Goal: Task Accomplishment & Management: Manage account settings

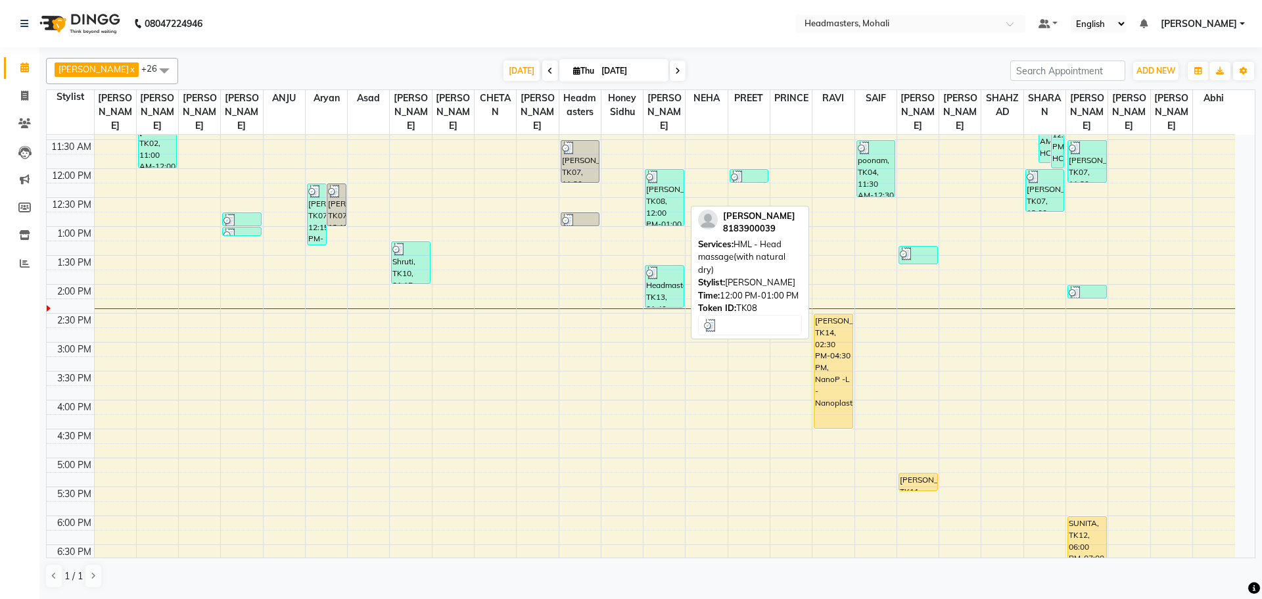
click at [662, 205] on div "[PERSON_NAME], TK08, 12:00 PM-01:00 PM, HML - Head massage(with natural dry)" at bounding box center [665, 198] width 38 height 56
select select "3"
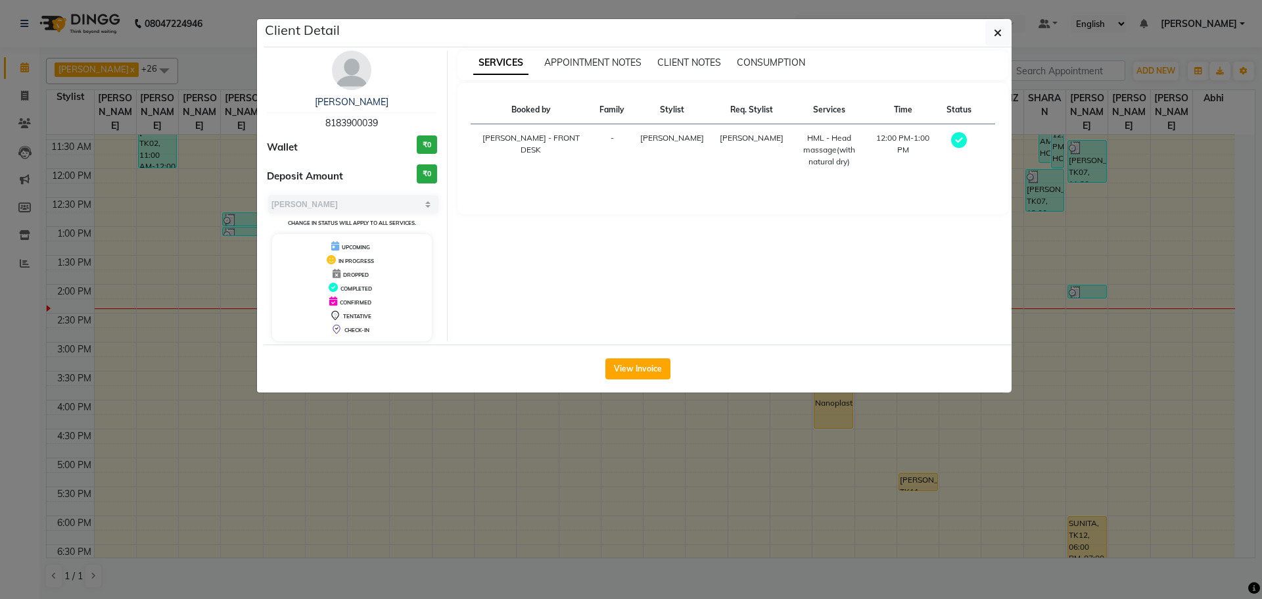
click at [661, 190] on div "SERVICES APPOINTMENT NOTES CLIENT NOTES CONSUMPTION Booked by Family Stylist Re…" at bounding box center [733, 196] width 571 height 291
click at [634, 368] on button "View Invoice" at bounding box center [638, 368] width 65 height 21
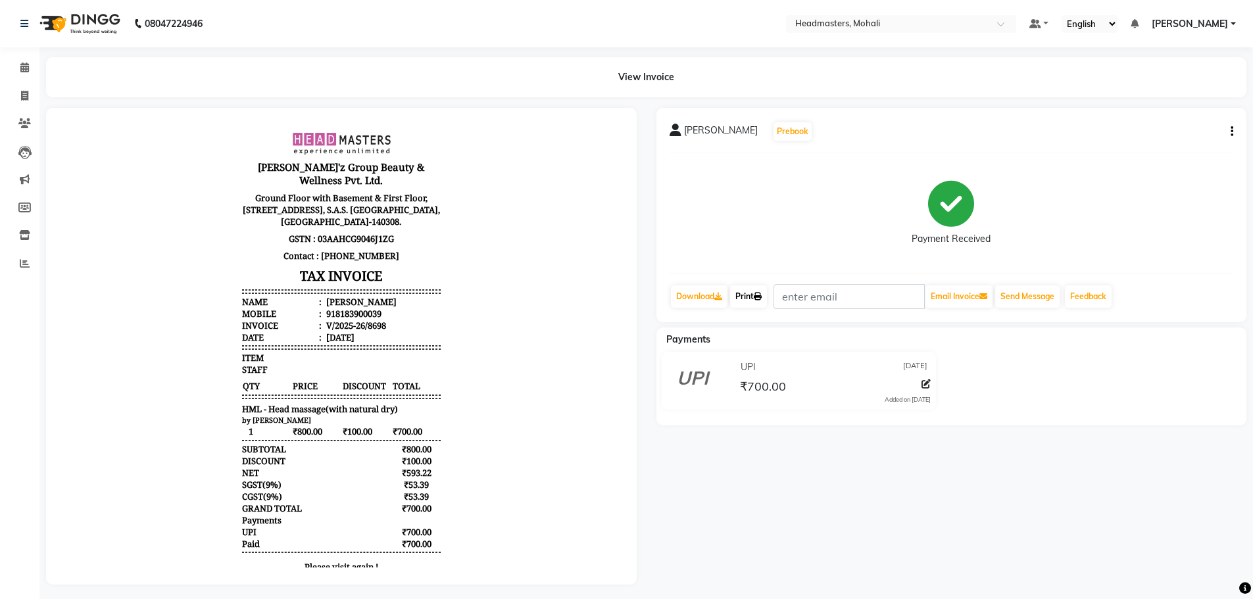
click at [753, 296] on link "Print" at bounding box center [748, 296] width 37 height 22
click at [755, 293] on link "Print" at bounding box center [748, 296] width 37 height 22
click at [18, 66] on span at bounding box center [24, 67] width 23 height 15
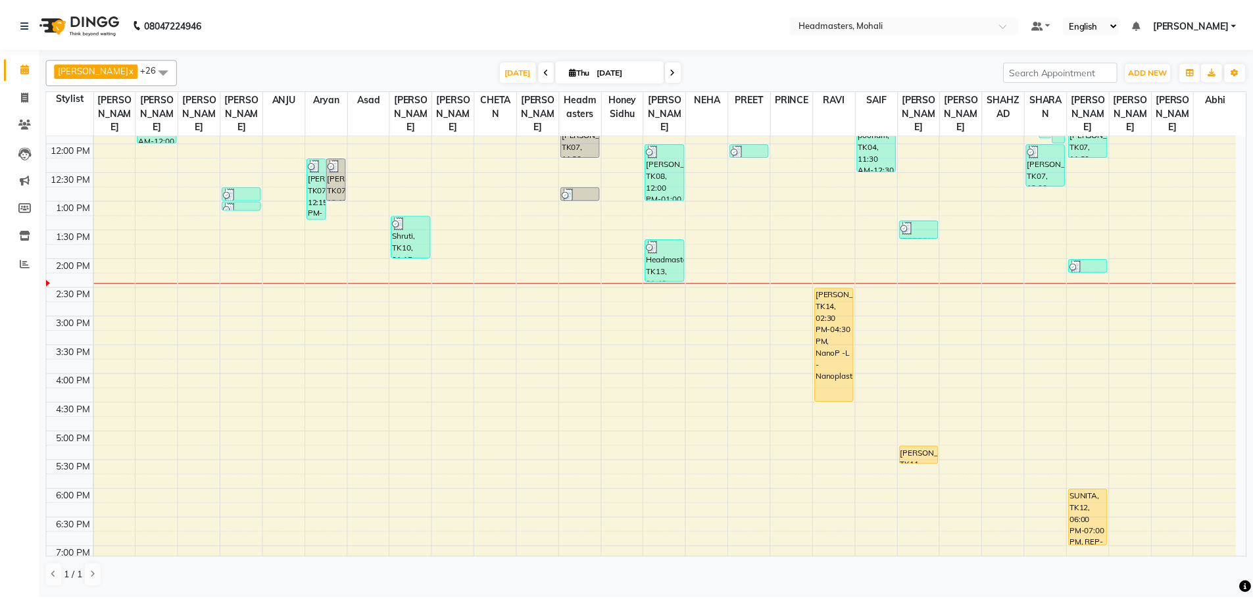
scroll to position [263, 0]
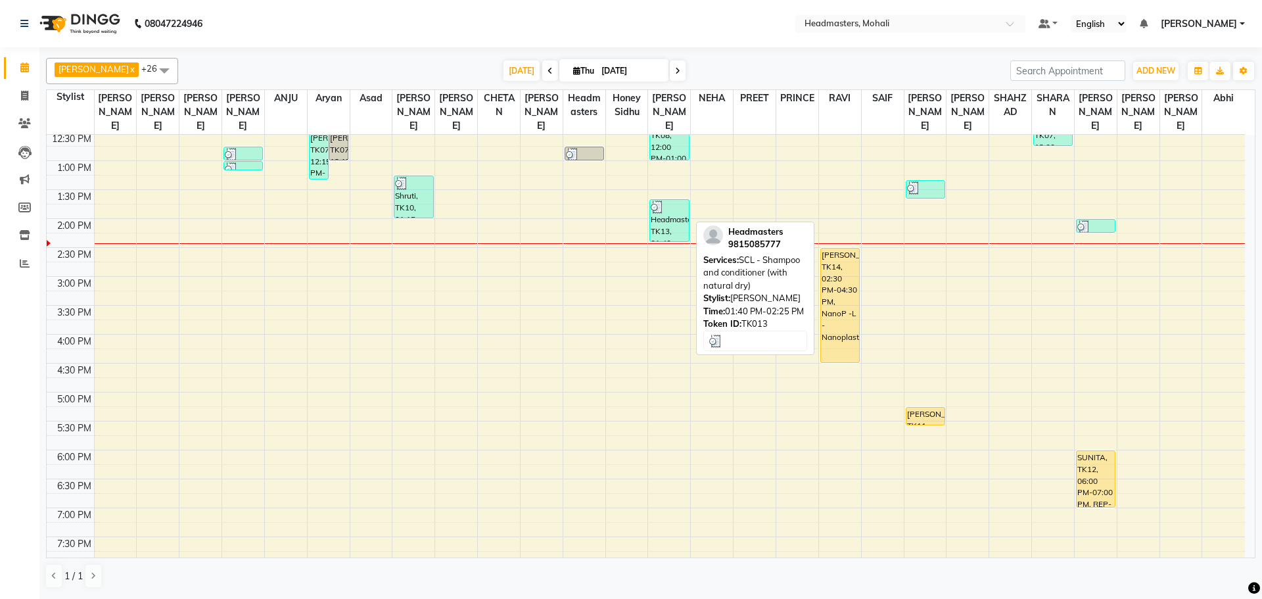
click at [663, 208] on div "Headmasters, TK13, 01:40 PM-02:25 PM, SCL - Shampoo and conditioner (with natur…" at bounding box center [669, 220] width 38 height 41
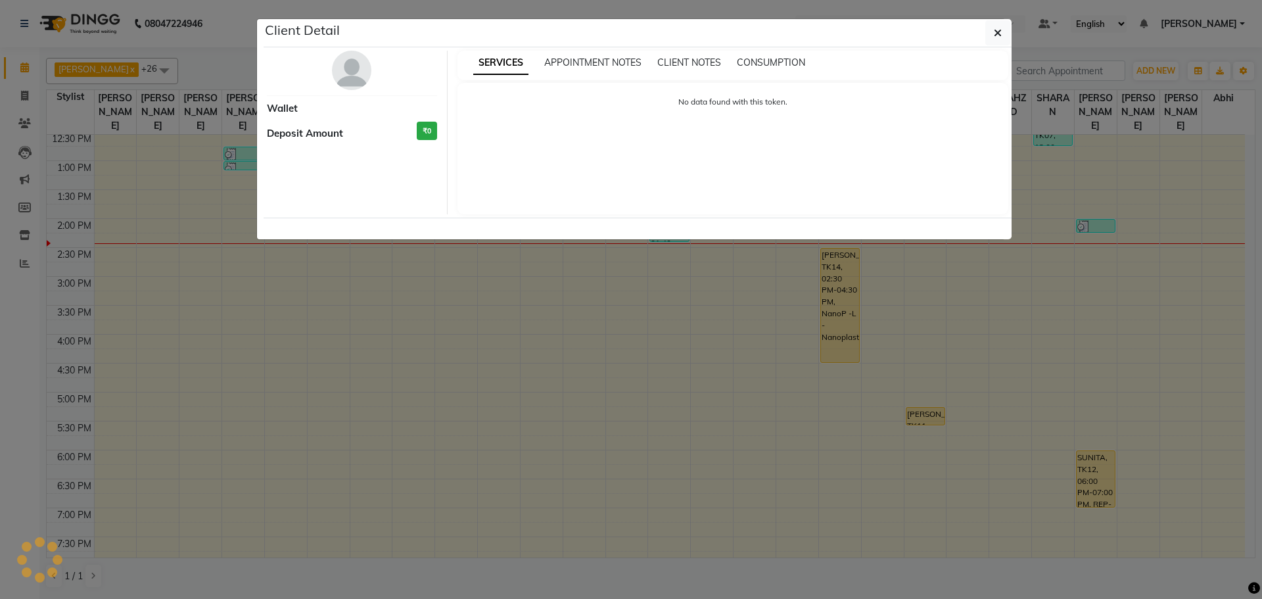
select select "3"
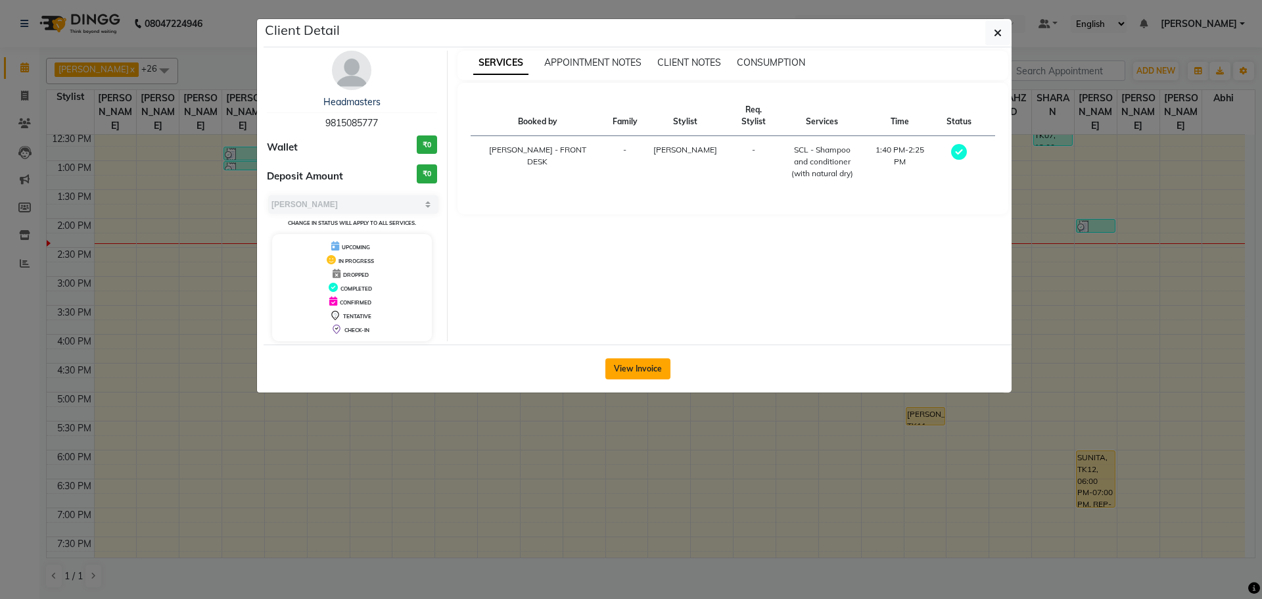
click at [646, 370] on button "View Invoice" at bounding box center [638, 368] width 65 height 21
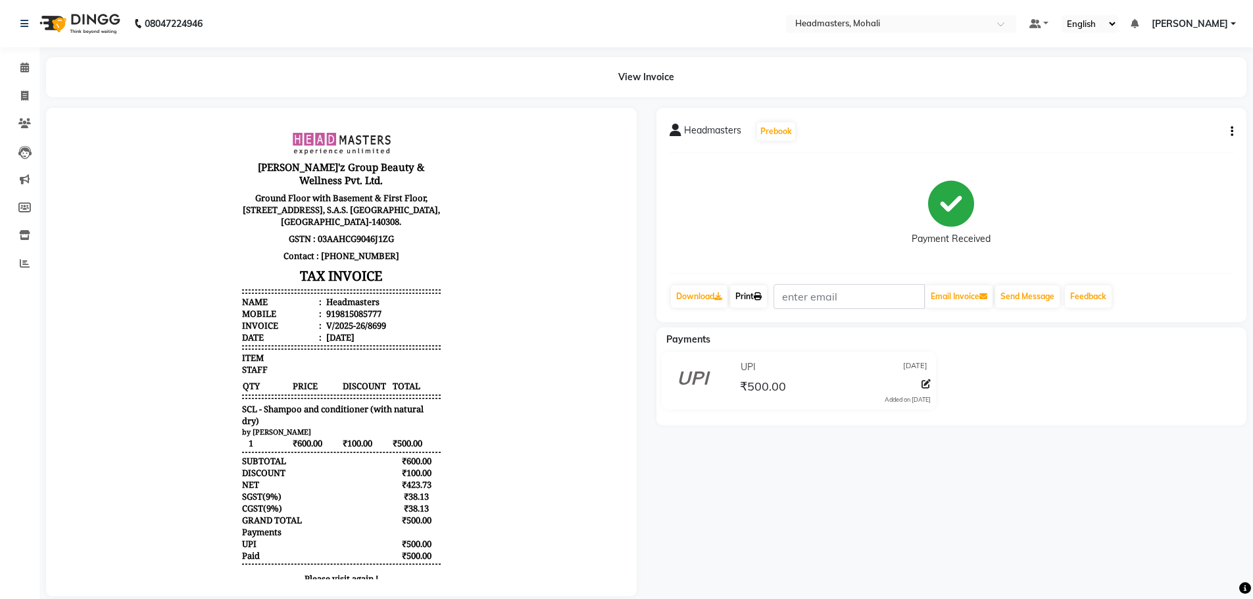
click at [750, 293] on link "Print" at bounding box center [748, 296] width 37 height 22
click at [23, 70] on icon at bounding box center [24, 67] width 9 height 10
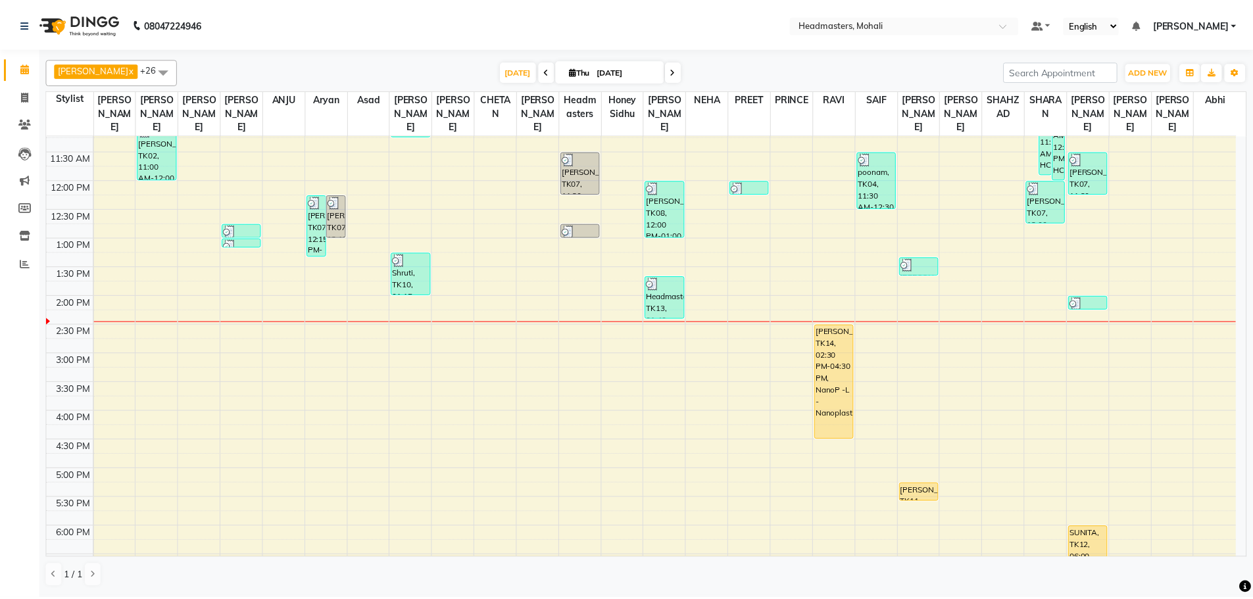
scroll to position [216, 0]
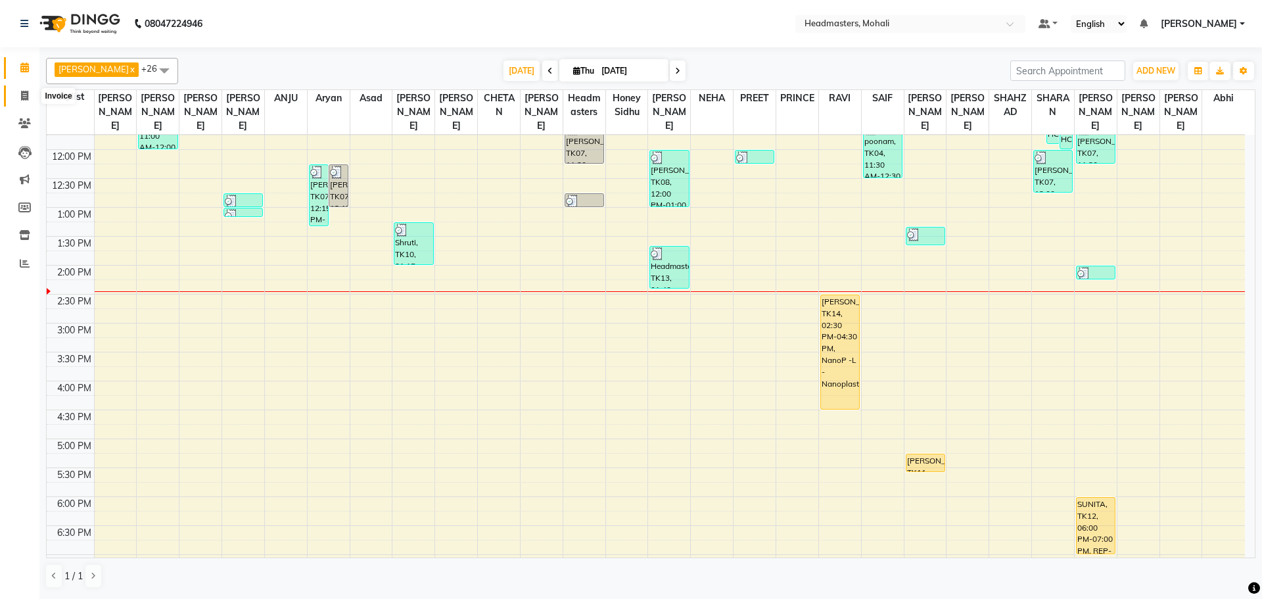
click at [22, 96] on icon at bounding box center [24, 96] width 7 height 10
select select "service"
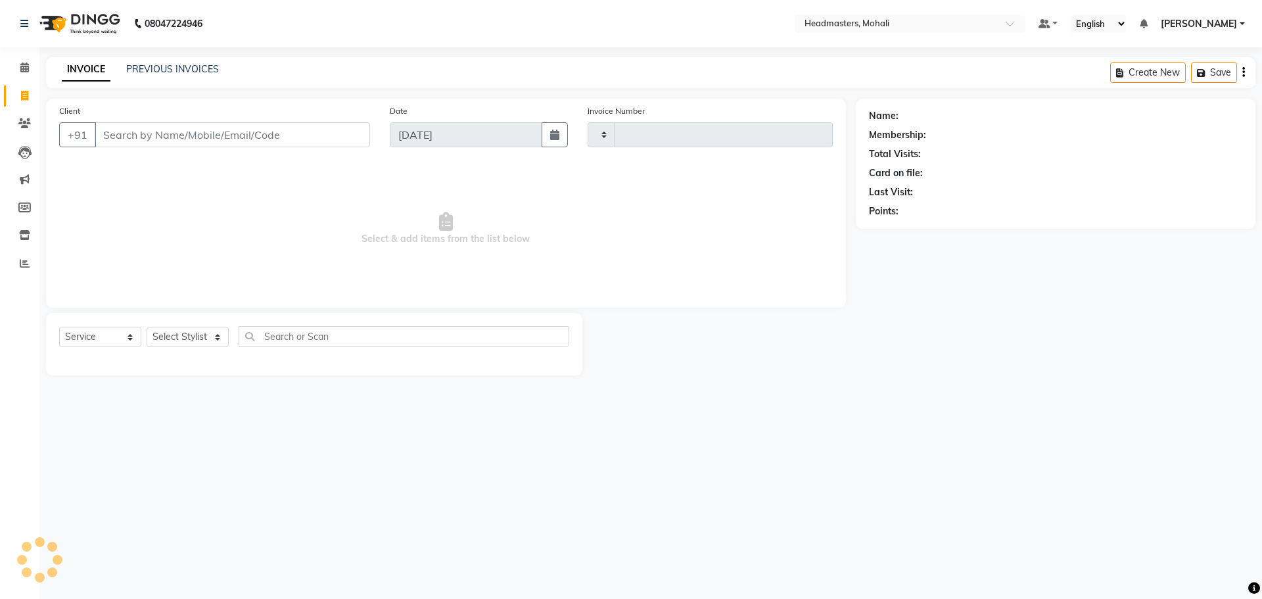
type input "8700"
select select "6604"
click at [152, 131] on input "Client" at bounding box center [232, 134] width 275 height 25
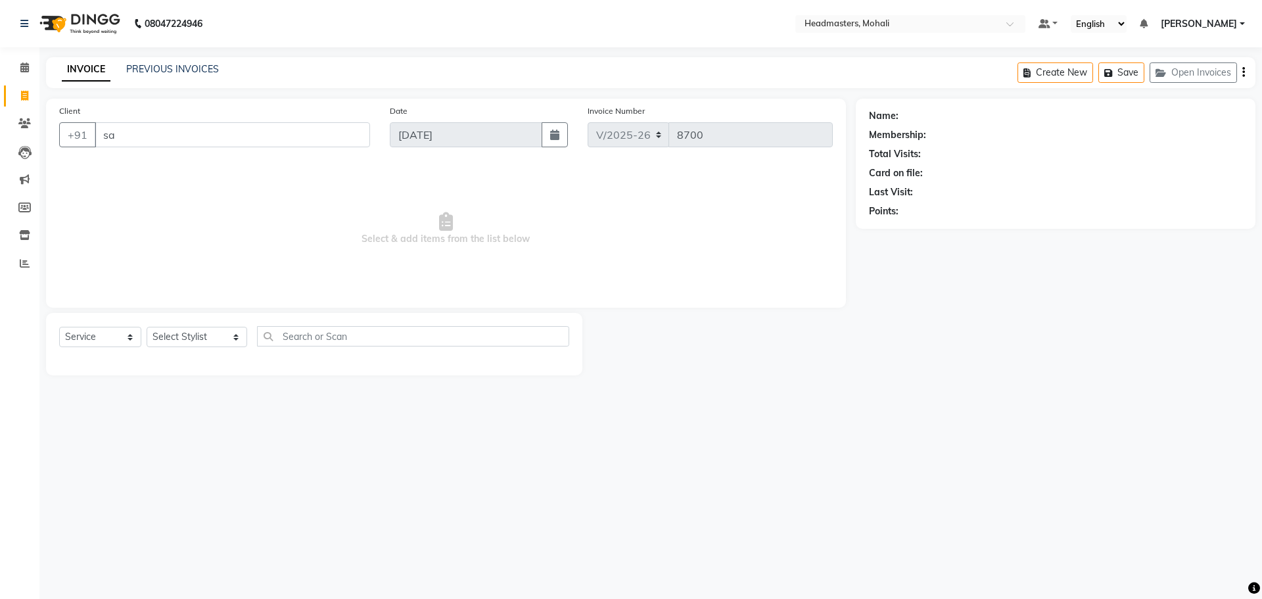
type input "s"
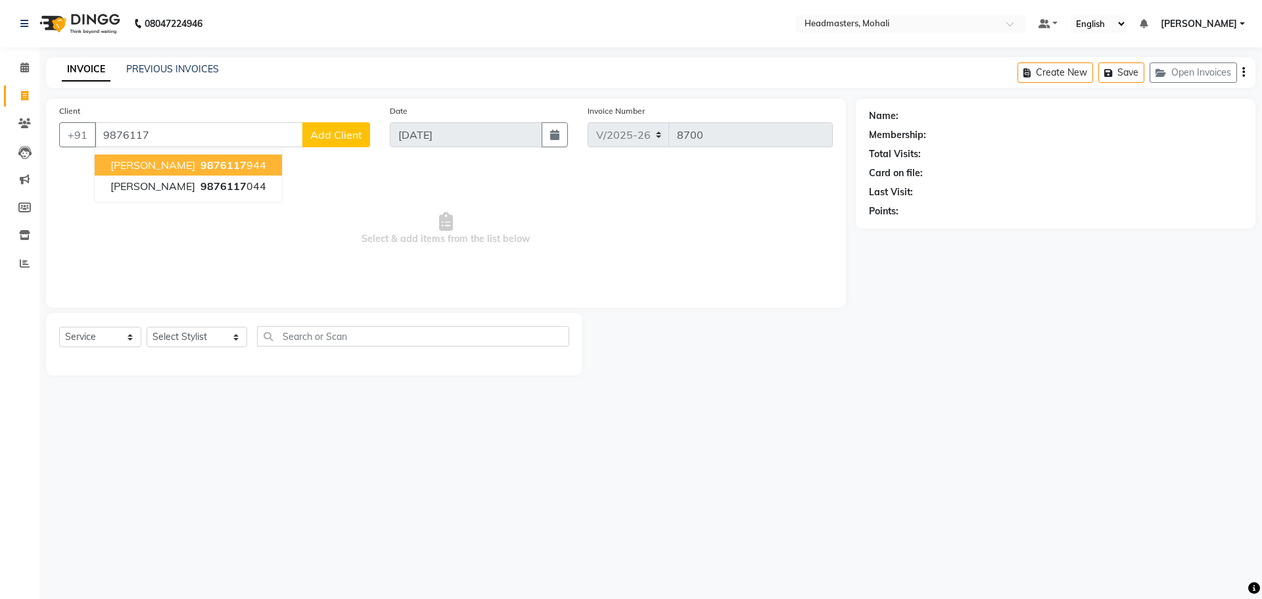
click at [238, 153] on ngb-typeahead-window "Jagdeep satbeer 9876117 944 SATVIR 9876117 044" at bounding box center [188, 176] width 189 height 54
click at [237, 168] on span "9876117" at bounding box center [224, 164] width 46 height 13
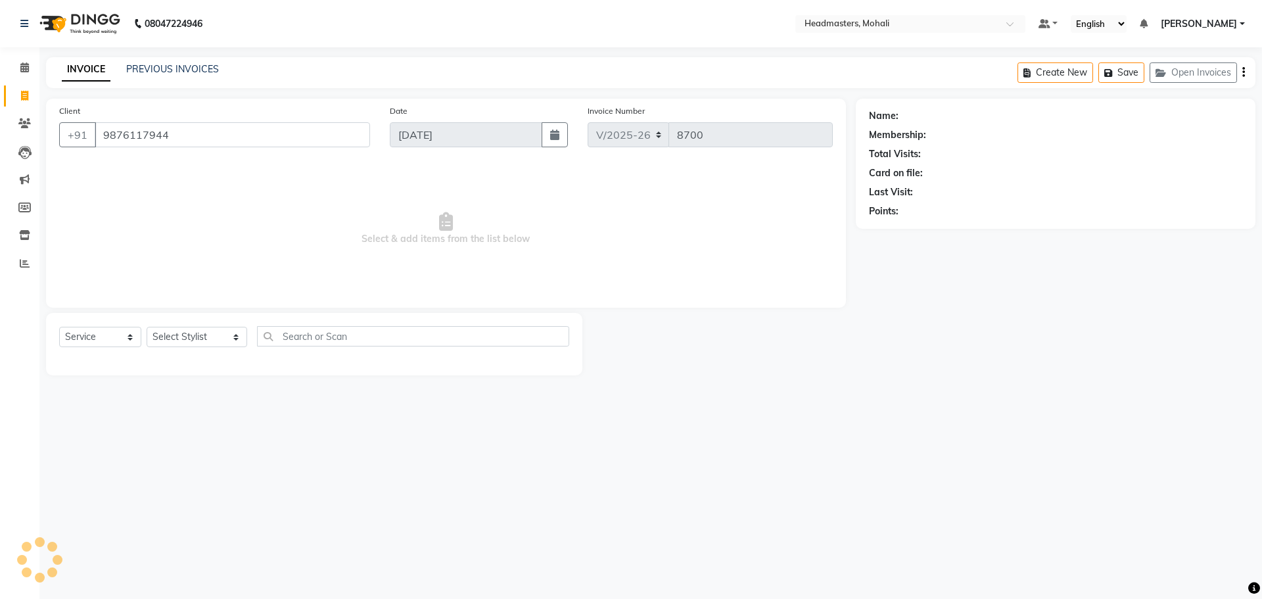
type input "9876117944"
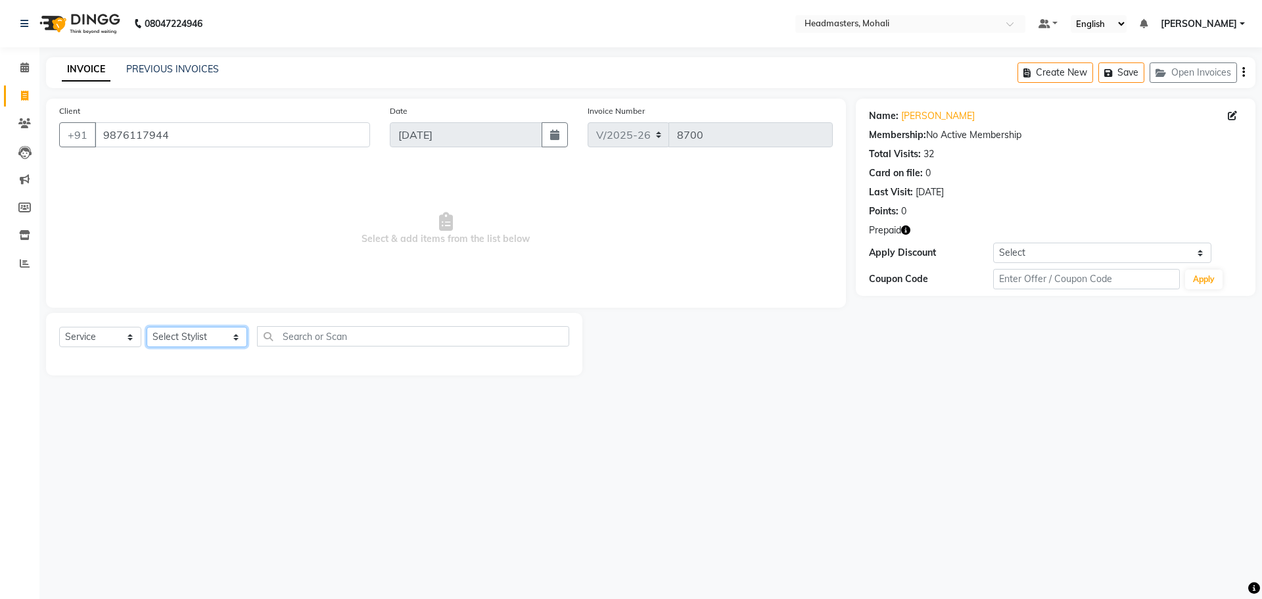
click at [191, 346] on select "Select Stylist AARIF Aarif Ansari Abhi Ali ANJANA ANJU Arshdeep Aryan Asad Azam…" at bounding box center [197, 337] width 101 height 20
select select "51124"
click at [147, 327] on select "Select Stylist AARIF Aarif Ansari Abhi Ali ANJANA ANJU Arshdeep Aryan Asad Azam…" at bounding box center [197, 337] width 101 height 20
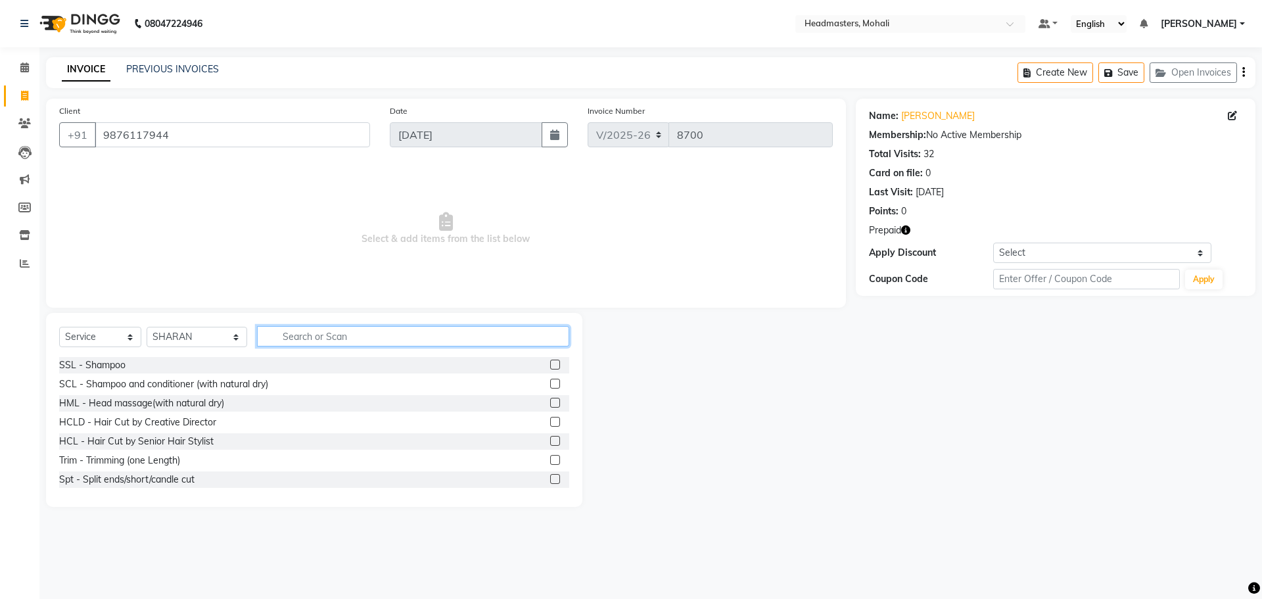
click at [282, 335] on input "text" at bounding box center [413, 336] width 312 height 20
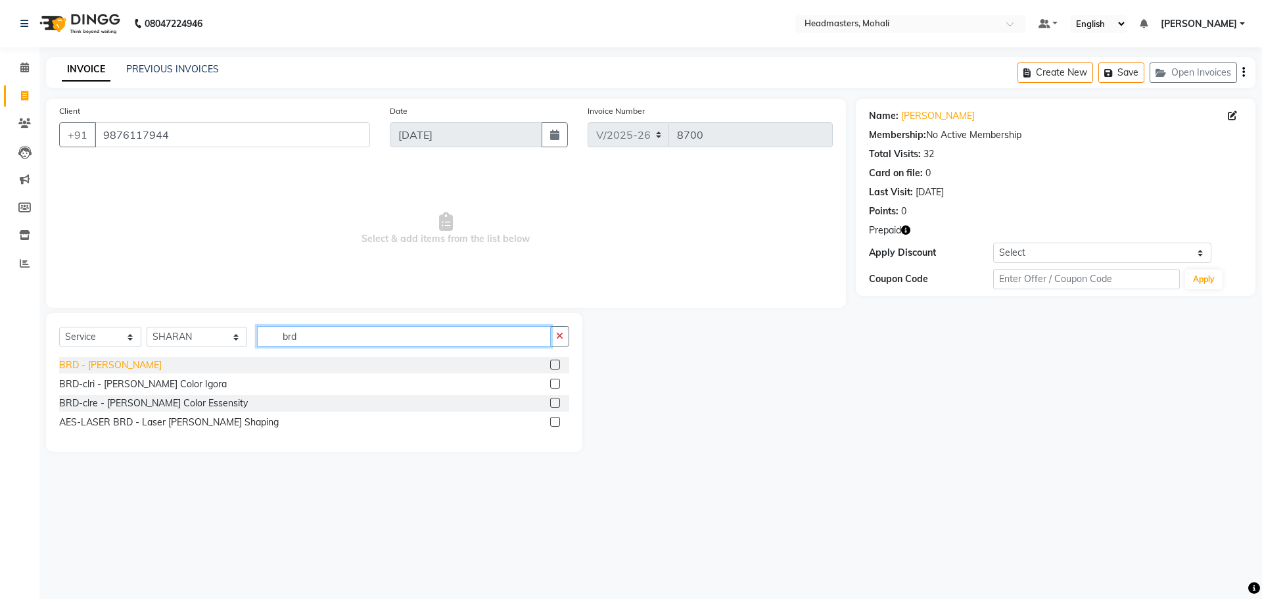
type input "brd"
click at [87, 361] on div "BRD - Beard" at bounding box center [110, 365] width 103 height 14
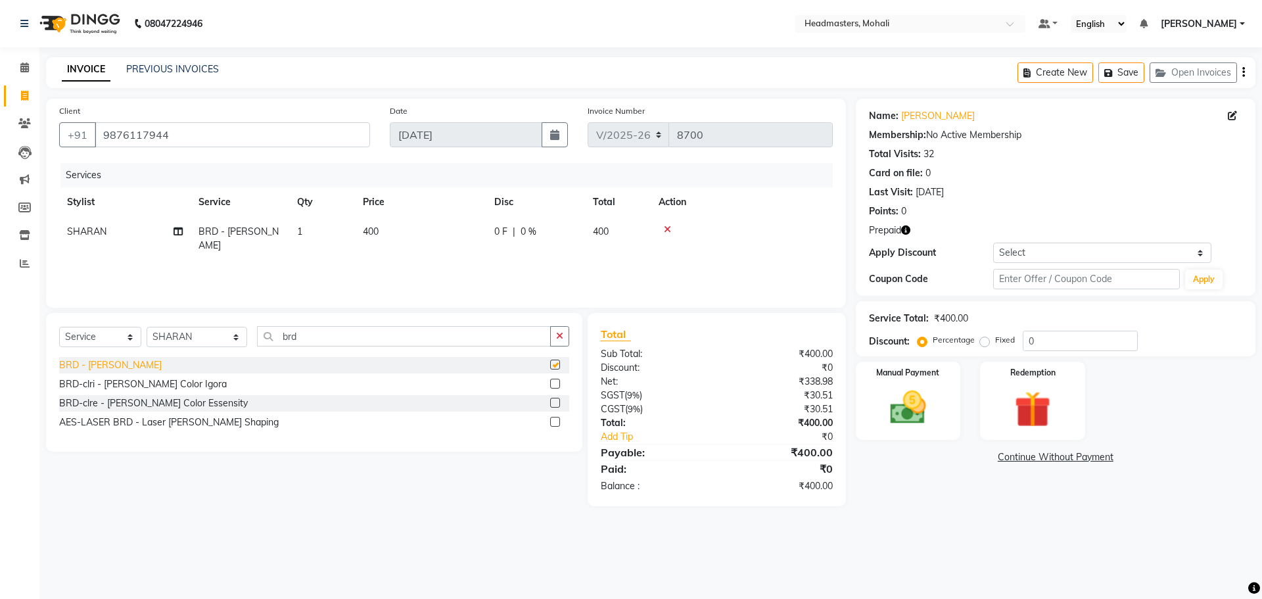
checkbox input "false"
click at [308, 233] on td "1" at bounding box center [322, 238] width 66 height 43
select select "51124"
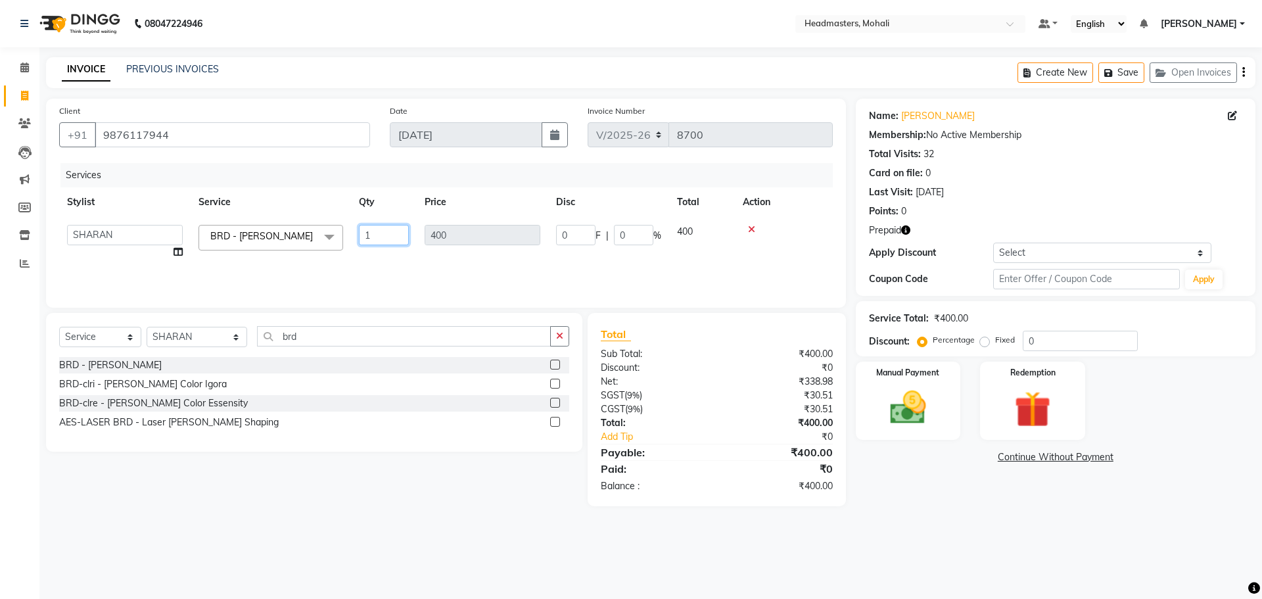
click at [371, 232] on input "1" at bounding box center [384, 235] width 50 height 20
type input "2"
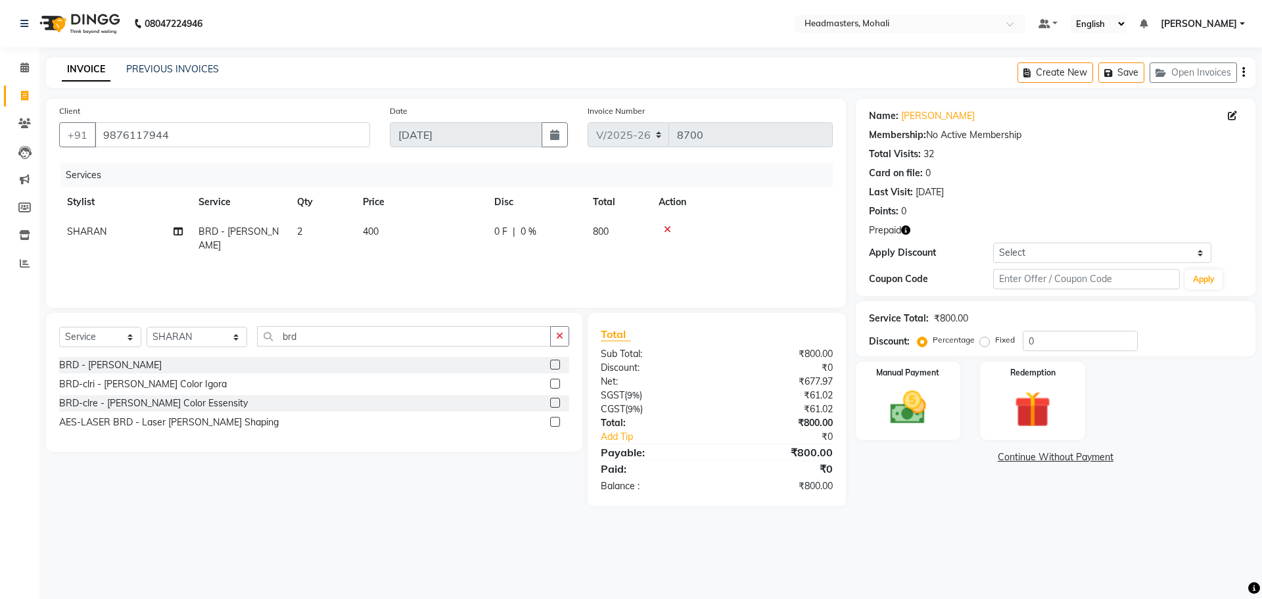
click at [448, 249] on div "Services Stylist Service Qty Price Disc Total Action SHARAN BRD - Beard 2 400 0…" at bounding box center [446, 228] width 774 height 131
click at [908, 393] on img at bounding box center [908, 407] width 61 height 43
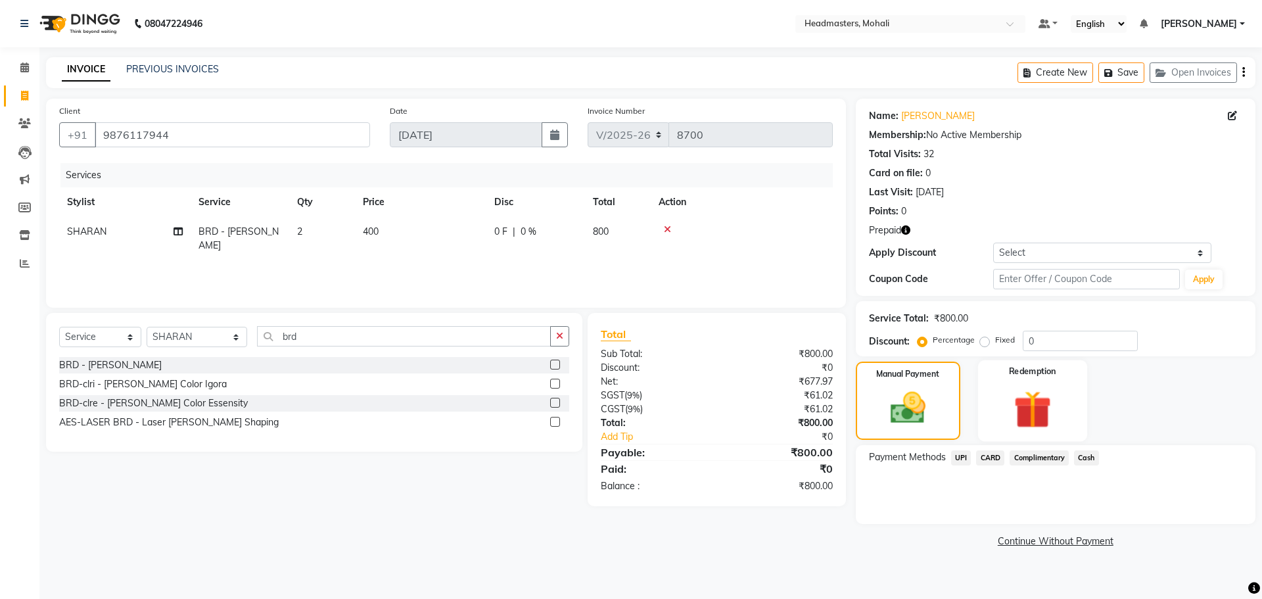
click at [1036, 426] on img at bounding box center [1032, 409] width 61 height 47
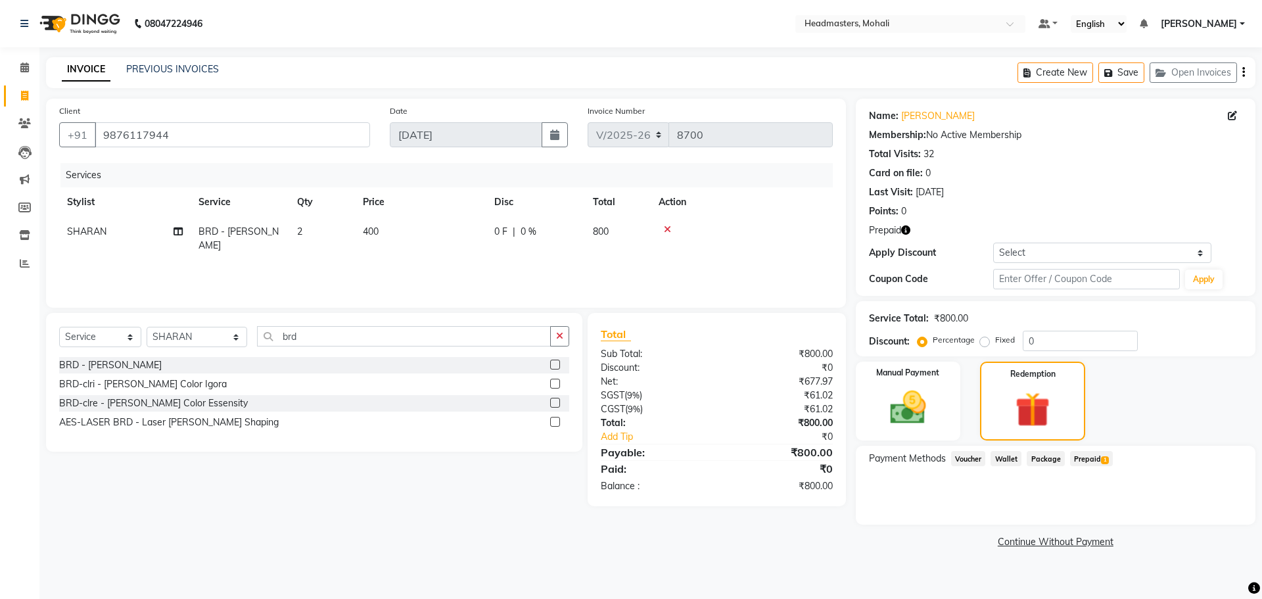
click at [1083, 458] on span "Prepaid 1" at bounding box center [1091, 458] width 43 height 15
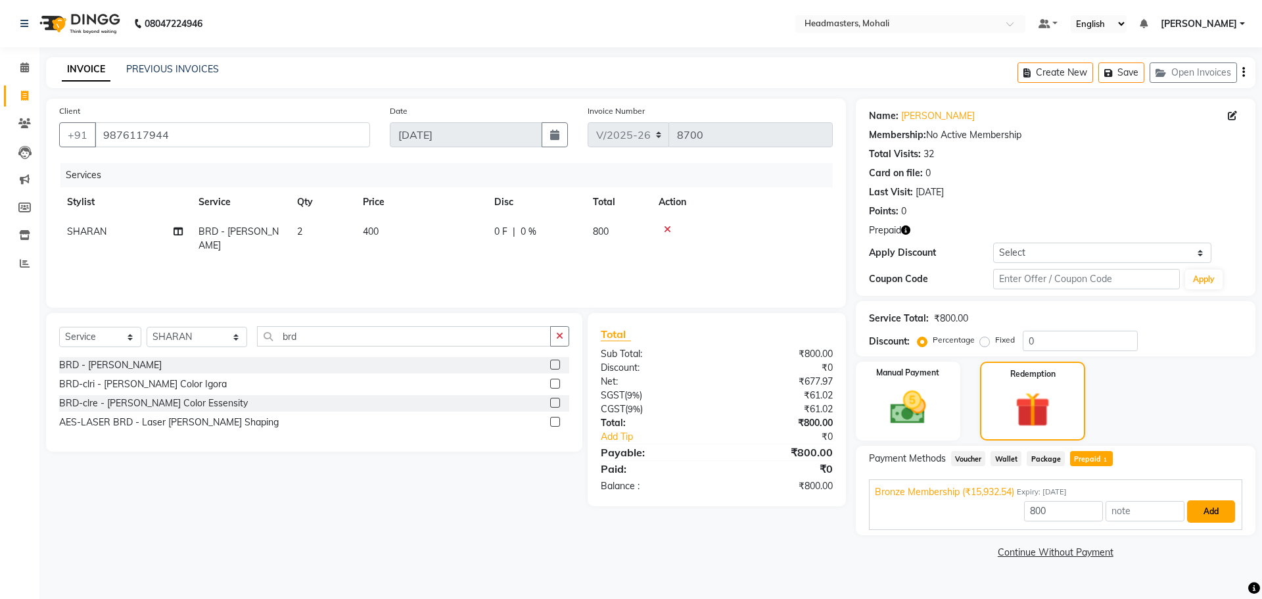
click at [1204, 509] on button "Add" at bounding box center [1211, 511] width 48 height 22
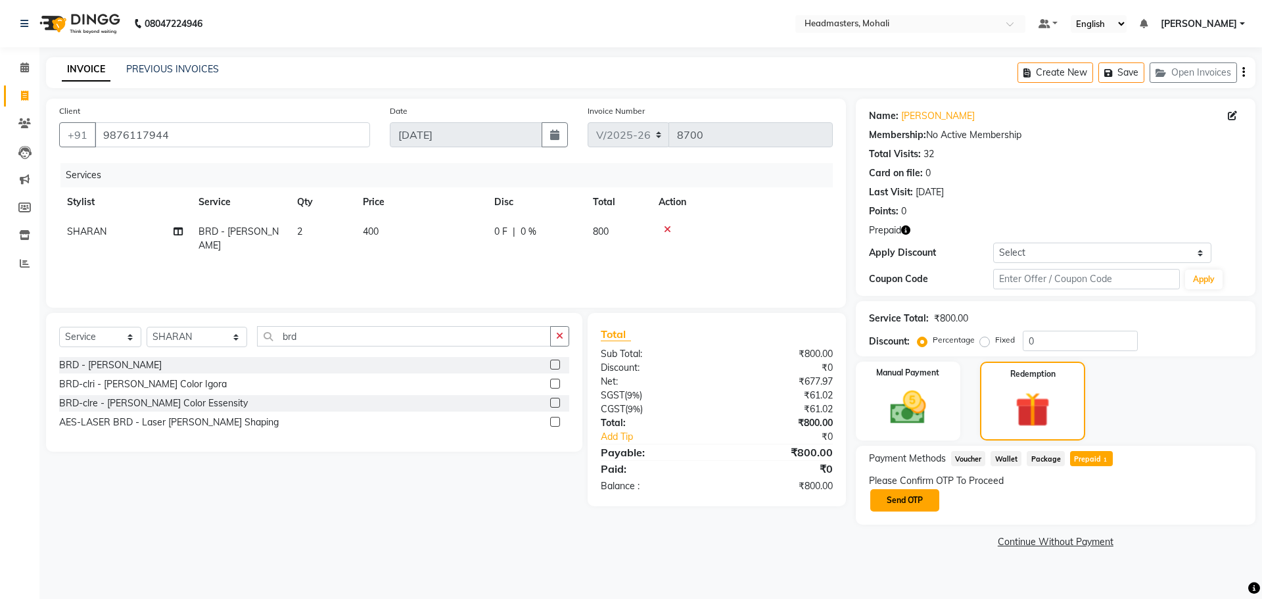
click at [905, 497] on button "Send OTP" at bounding box center [905, 500] width 69 height 22
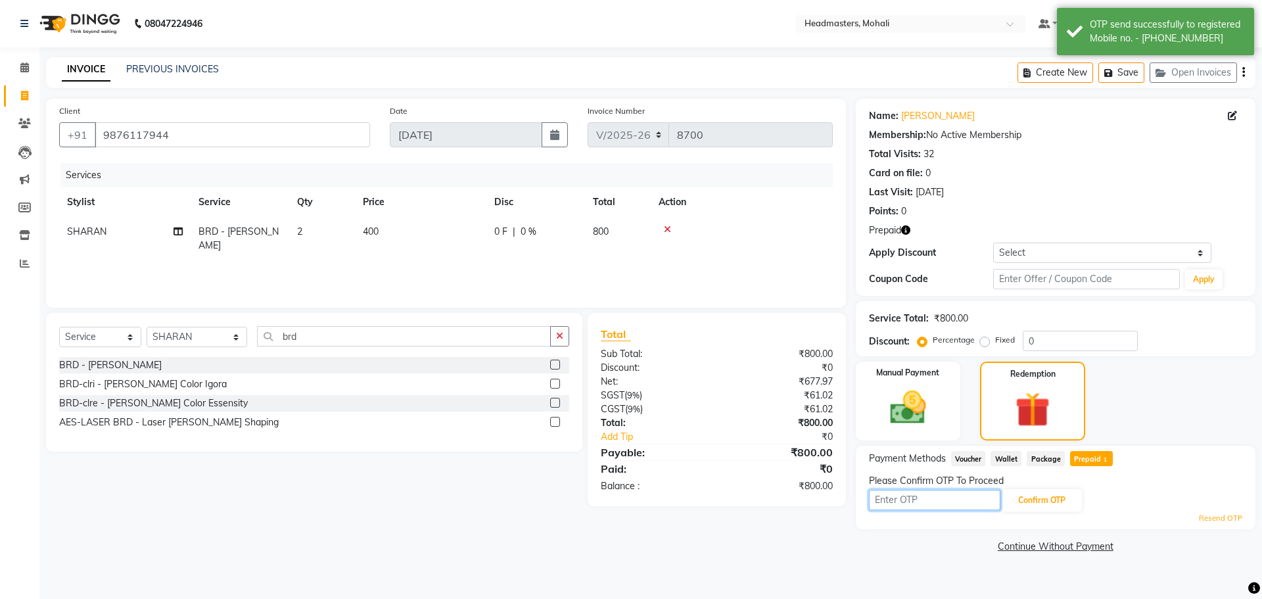
click at [884, 497] on input "text" at bounding box center [934, 500] width 131 height 20
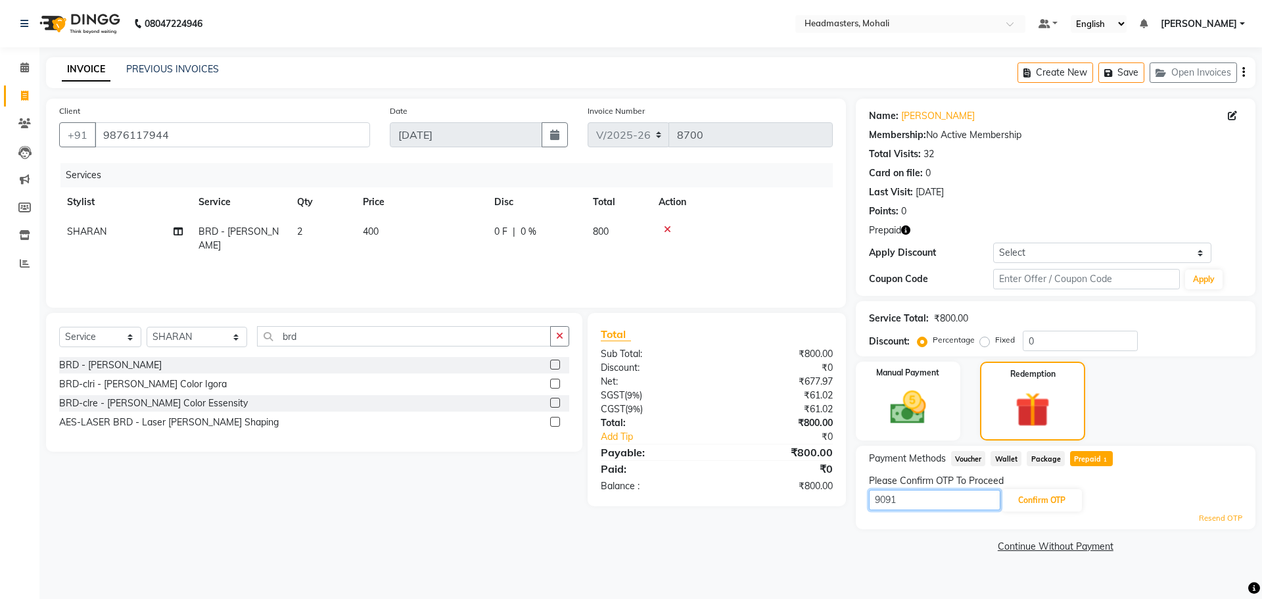
type input "9091"
click at [1047, 513] on div "Resend OTP" at bounding box center [1055, 518] width 373 height 11
click at [1046, 509] on button "Confirm OTP" at bounding box center [1042, 500] width 80 height 22
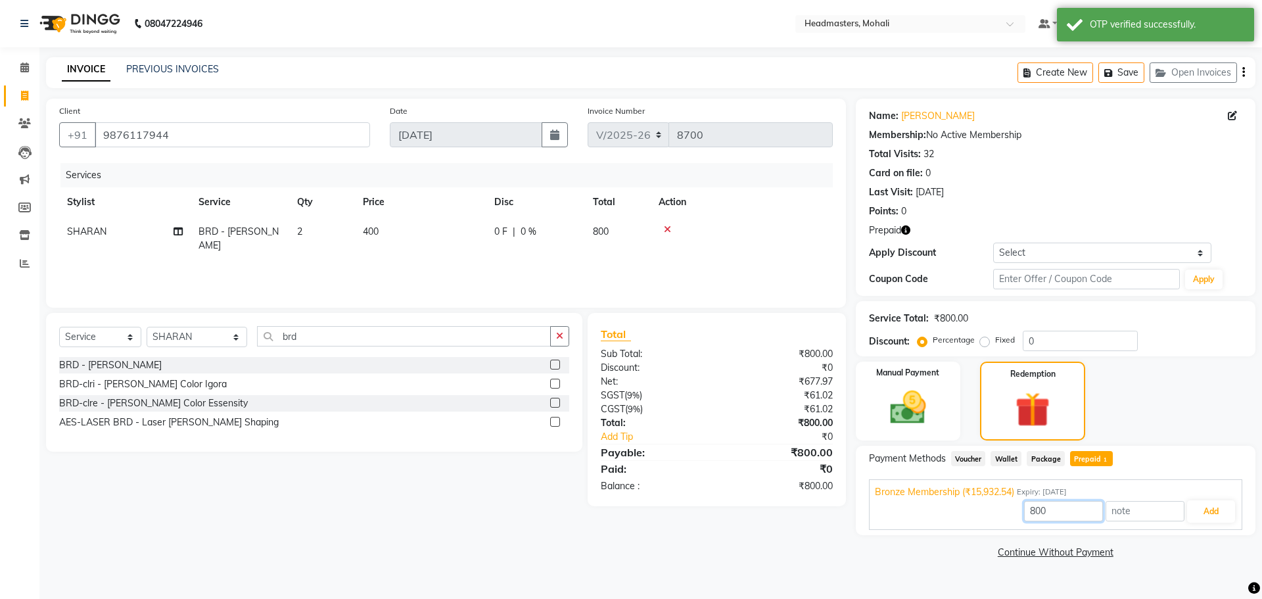
click at [1045, 506] on input "800" at bounding box center [1063, 511] width 79 height 20
click at [1206, 511] on button "Add" at bounding box center [1211, 511] width 48 height 22
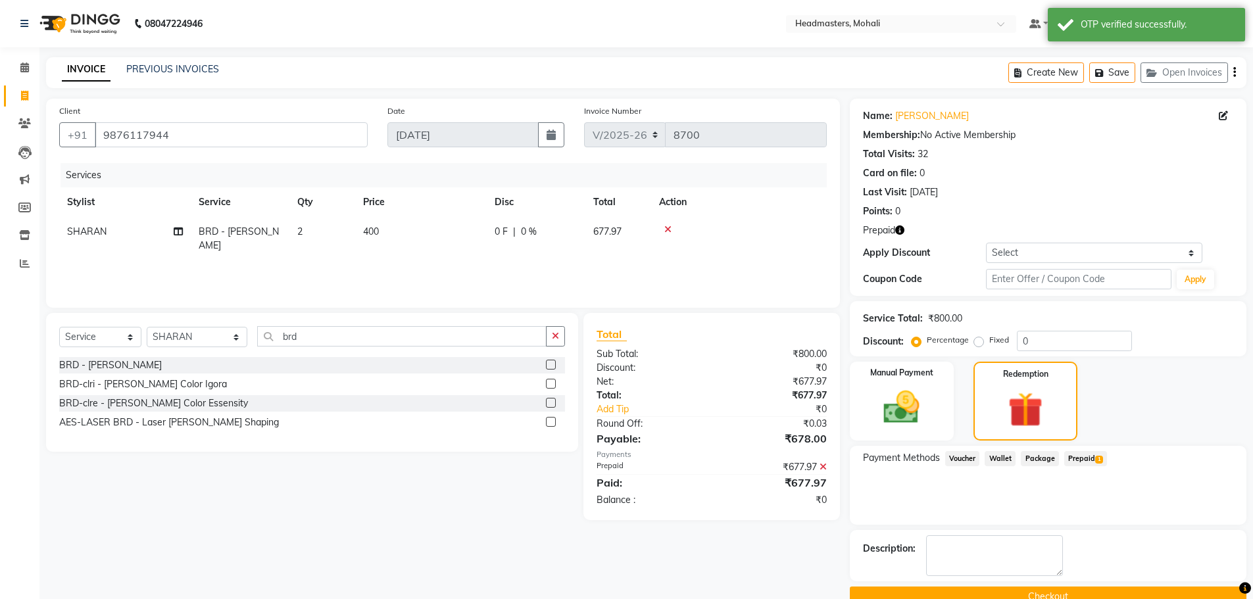
scroll to position [28, 0]
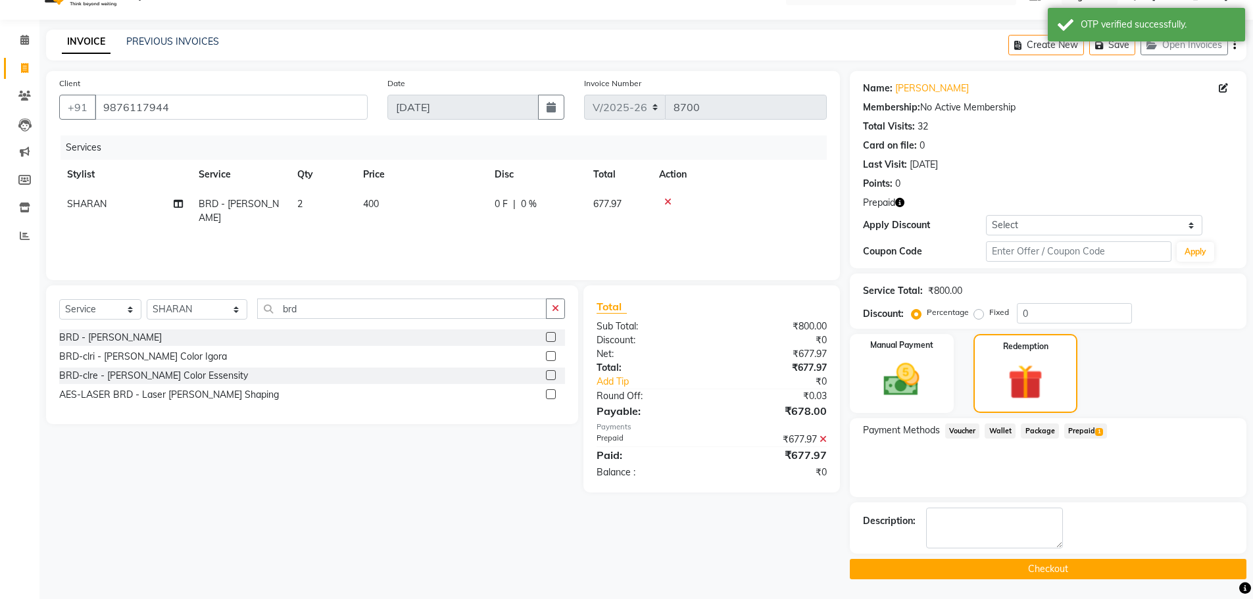
click at [1037, 569] on button "Checkout" at bounding box center [1047, 569] width 396 height 20
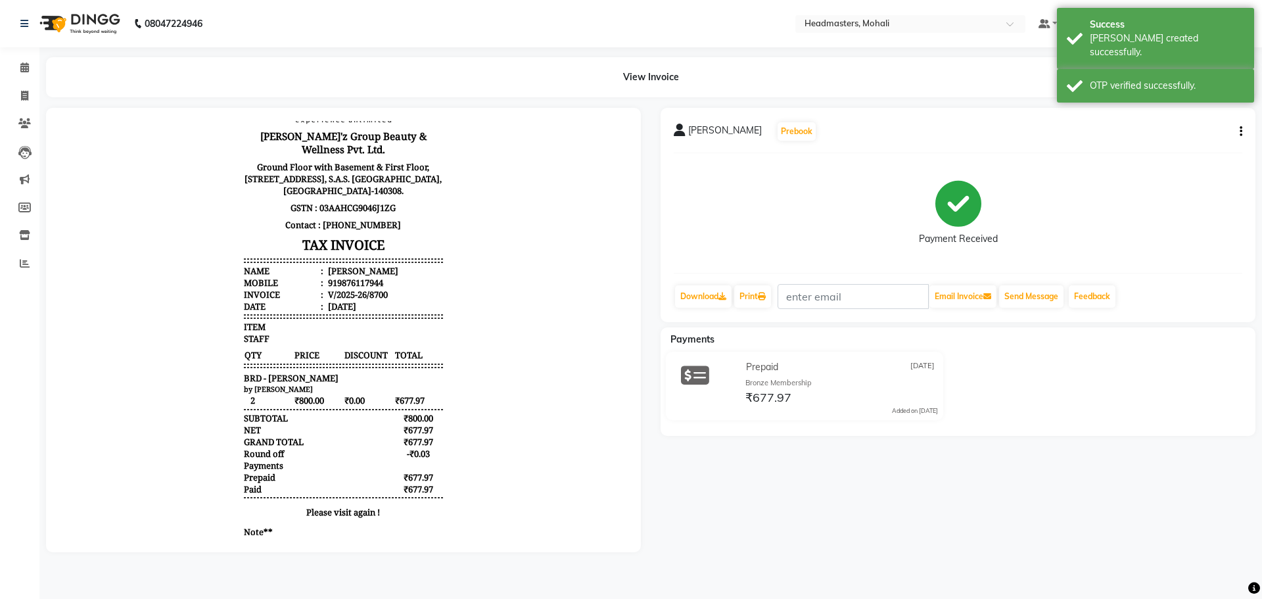
scroll to position [60, 0]
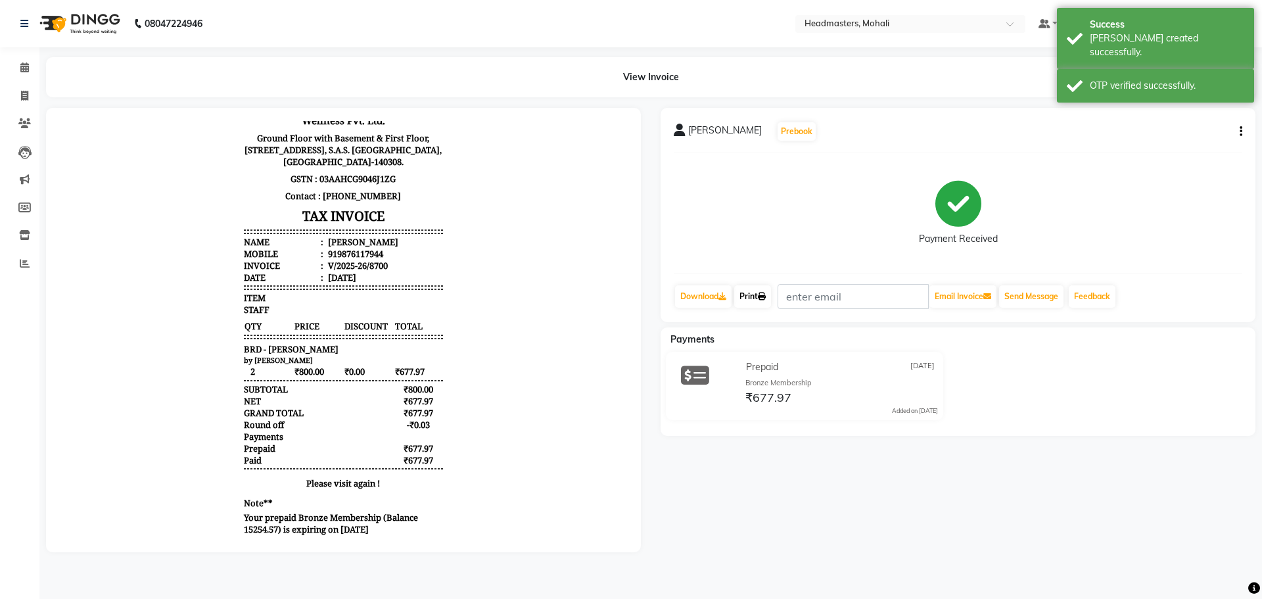
click at [766, 298] on icon at bounding box center [762, 297] width 8 height 8
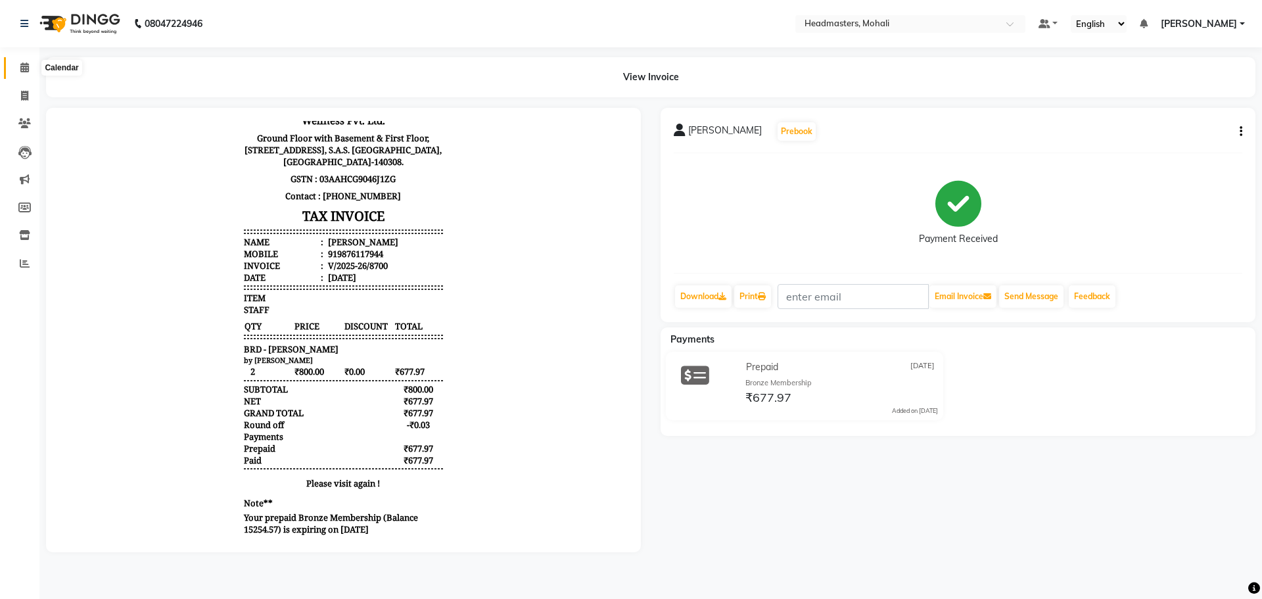
click at [17, 66] on span at bounding box center [24, 67] width 23 height 15
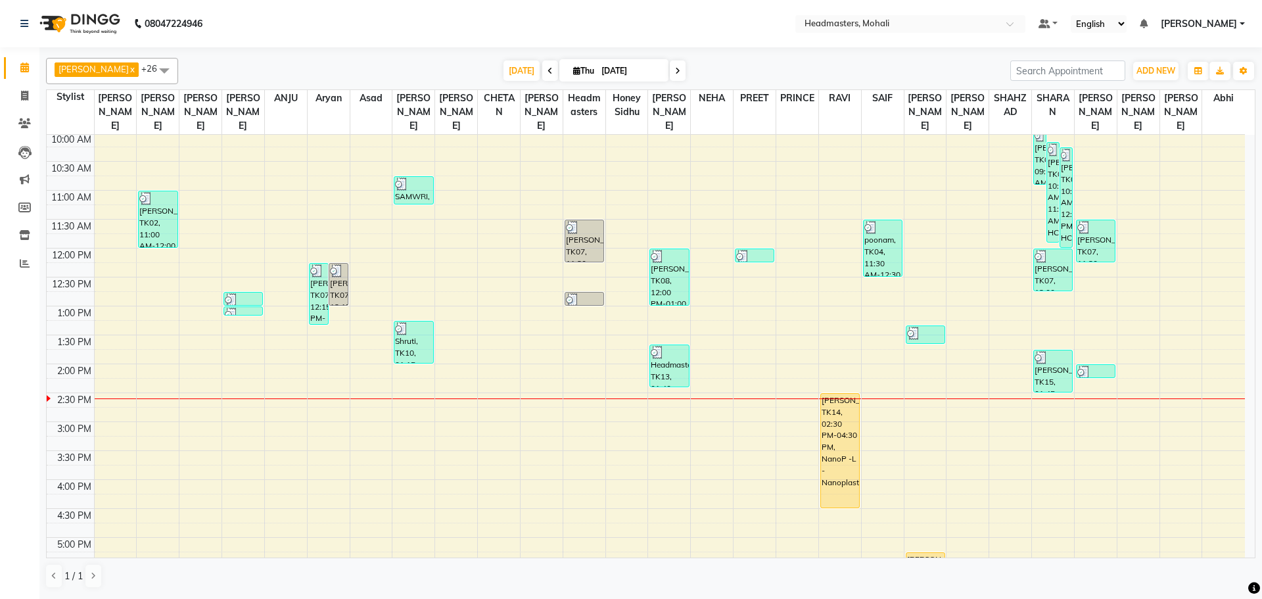
scroll to position [197, 0]
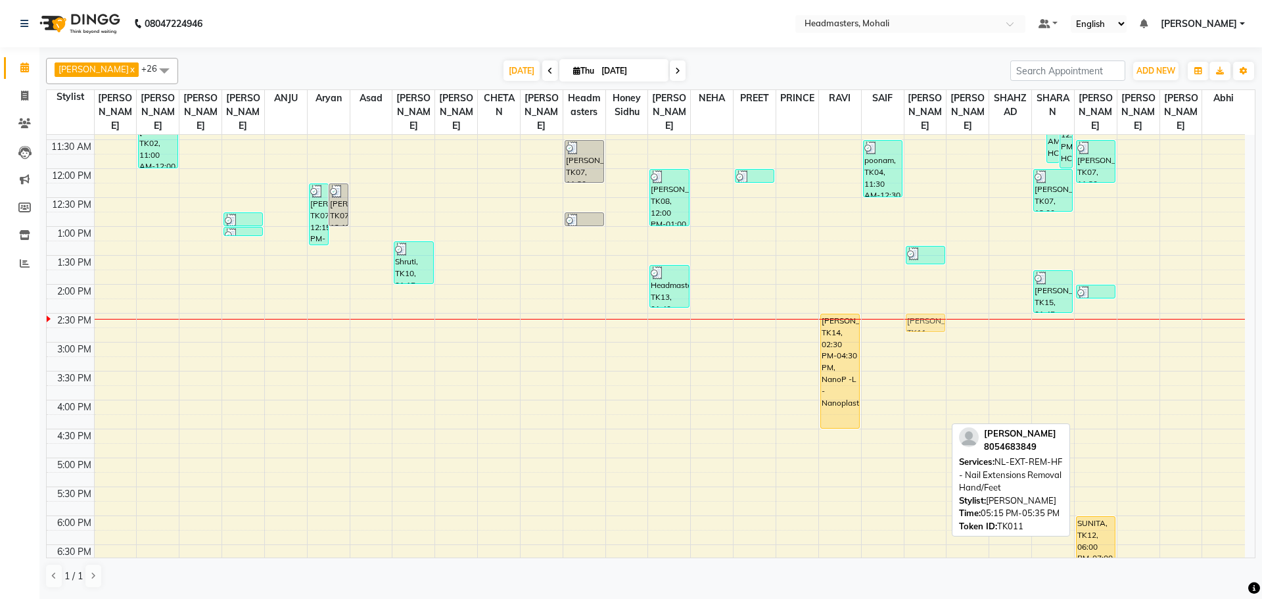
drag, startPoint x: 917, startPoint y: 473, endPoint x: 931, endPoint y: 311, distance: 162.3
click at [931, 312] on div "Rashpal, TK07, 01:20 PM-01:40 PM, NL-PPR - Power Polish Removal RUCHI, TK11, 05…" at bounding box center [926, 342] width 42 height 809
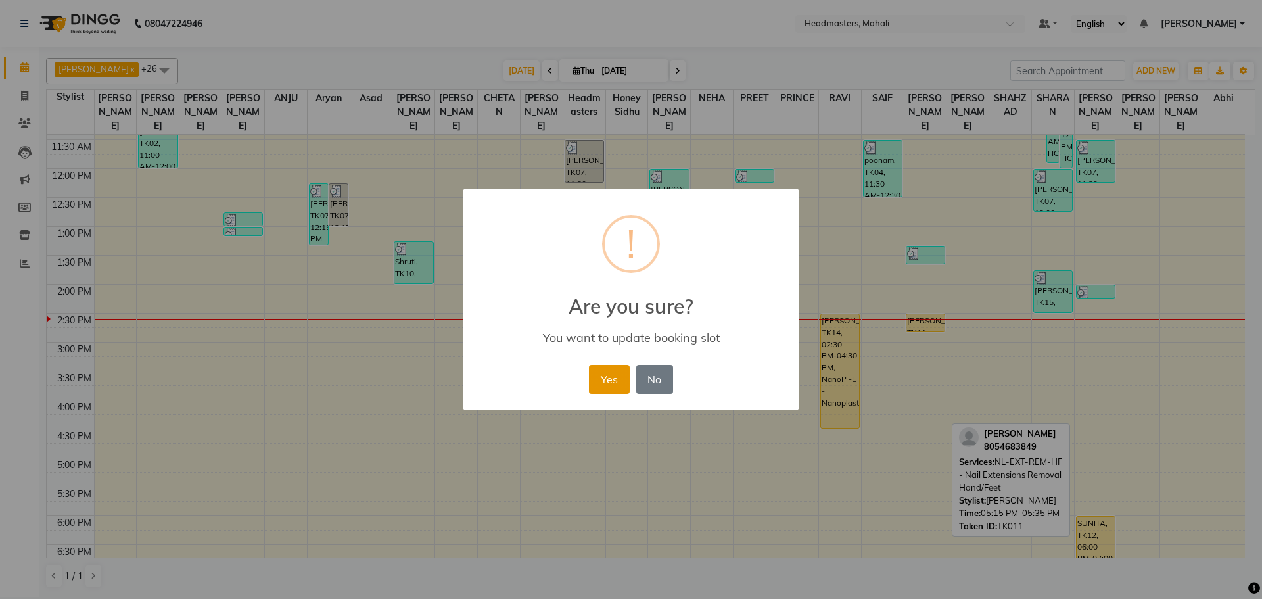
click at [613, 373] on button "Yes" at bounding box center [609, 379] width 40 height 29
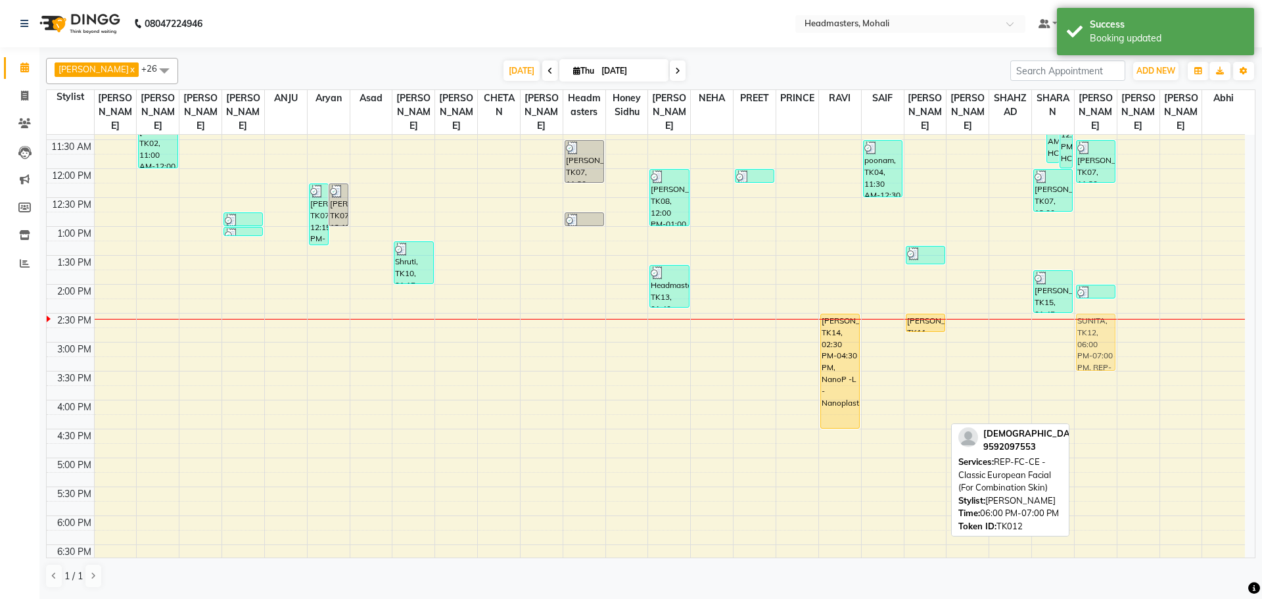
drag, startPoint x: 1086, startPoint y: 531, endPoint x: 1091, endPoint y: 331, distance: 199.9
click at [1091, 331] on div "Rashpal, TK07, 11:30 AM-12:15 PM, MC1 - Manicure Classic Shruti, TK10, 02:00 PM…" at bounding box center [1096, 342] width 42 height 809
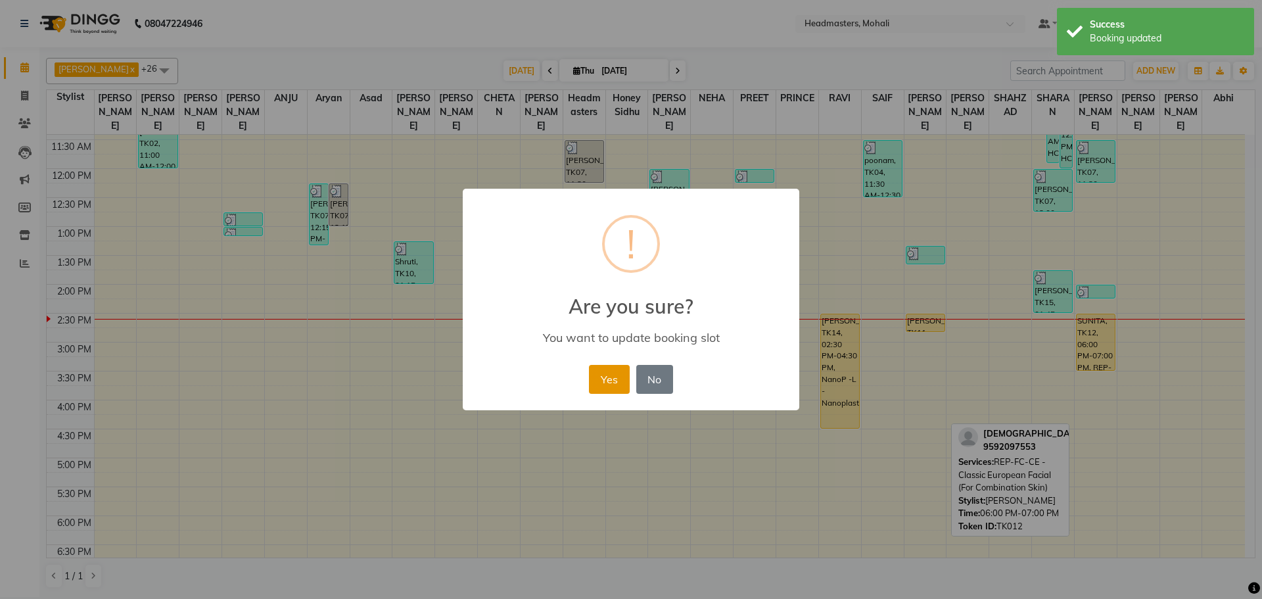
click at [611, 377] on button "Yes" at bounding box center [609, 379] width 40 height 29
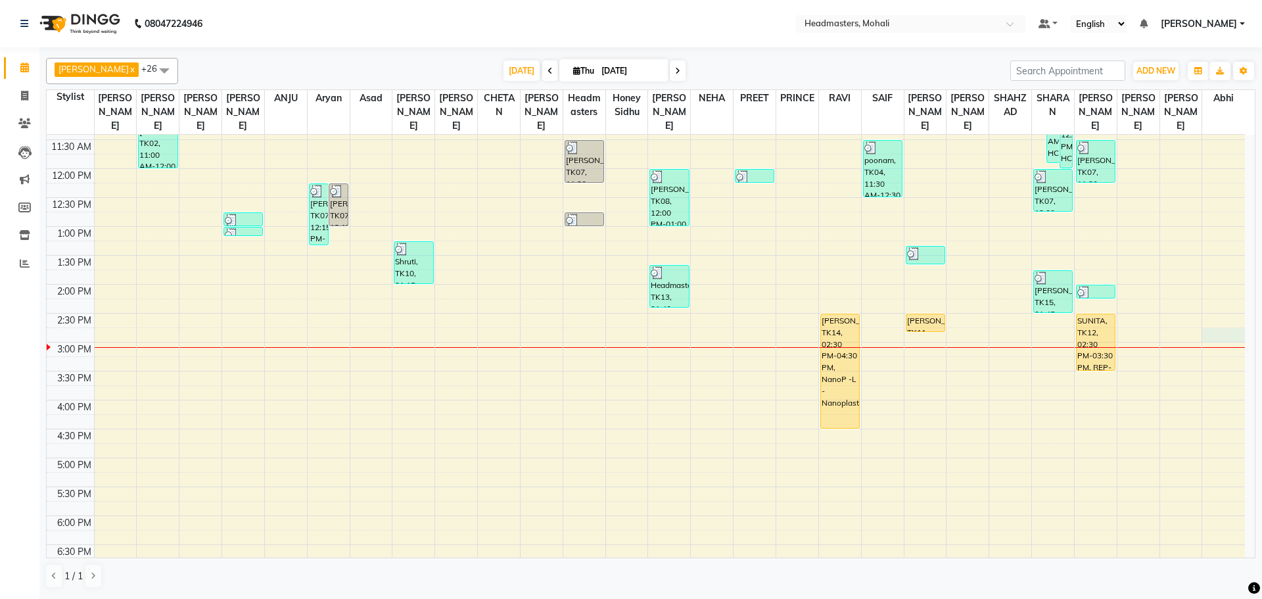
click at [1231, 314] on div "8:00 AM 8:30 AM 9:00 AM 9:30 AM 10:00 AM 10:30 AM 11:00 AM 11:30 AM 12:00 PM 12…" at bounding box center [646, 342] width 1199 height 809
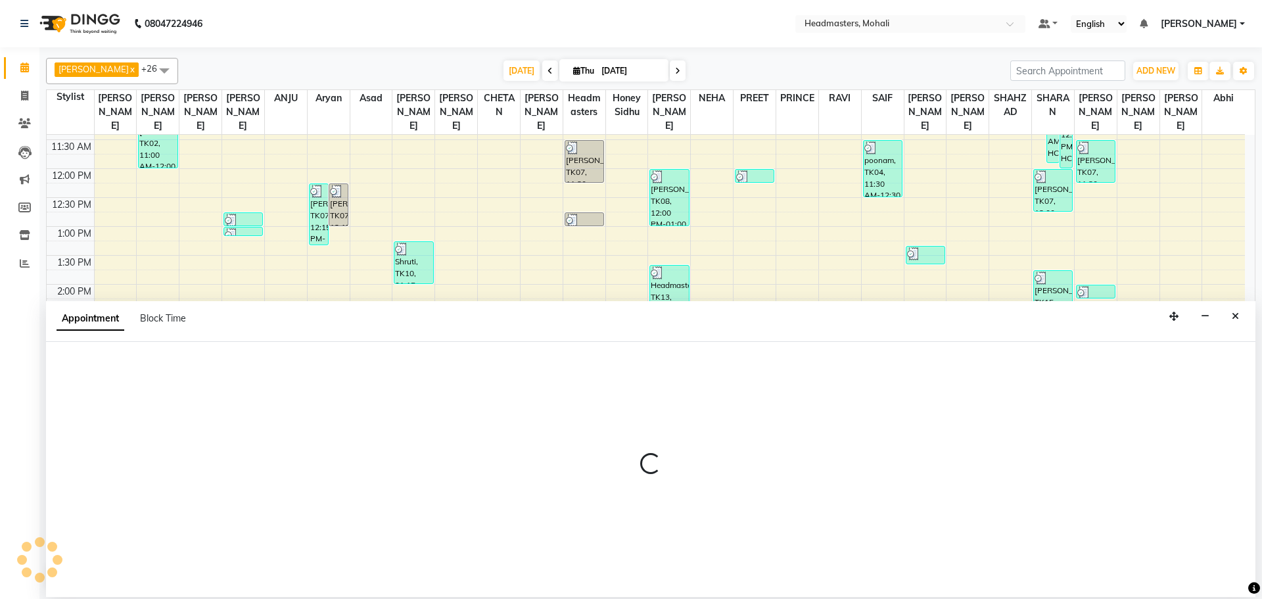
select select "88860"
select select "tentative"
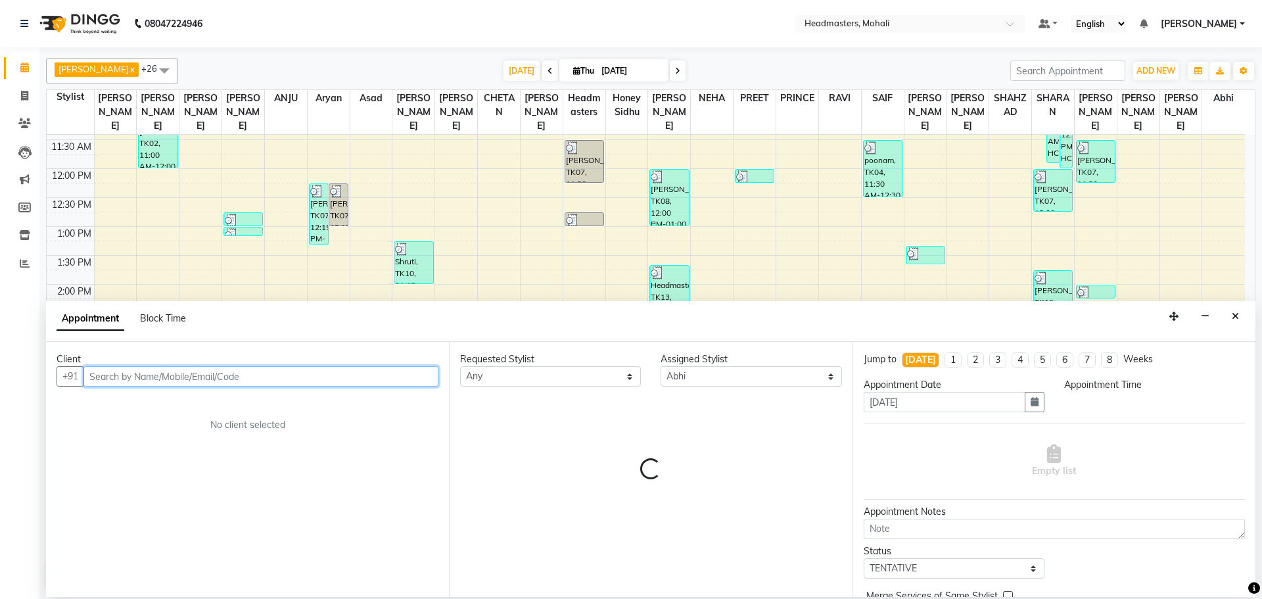
type input "0"
select select "885"
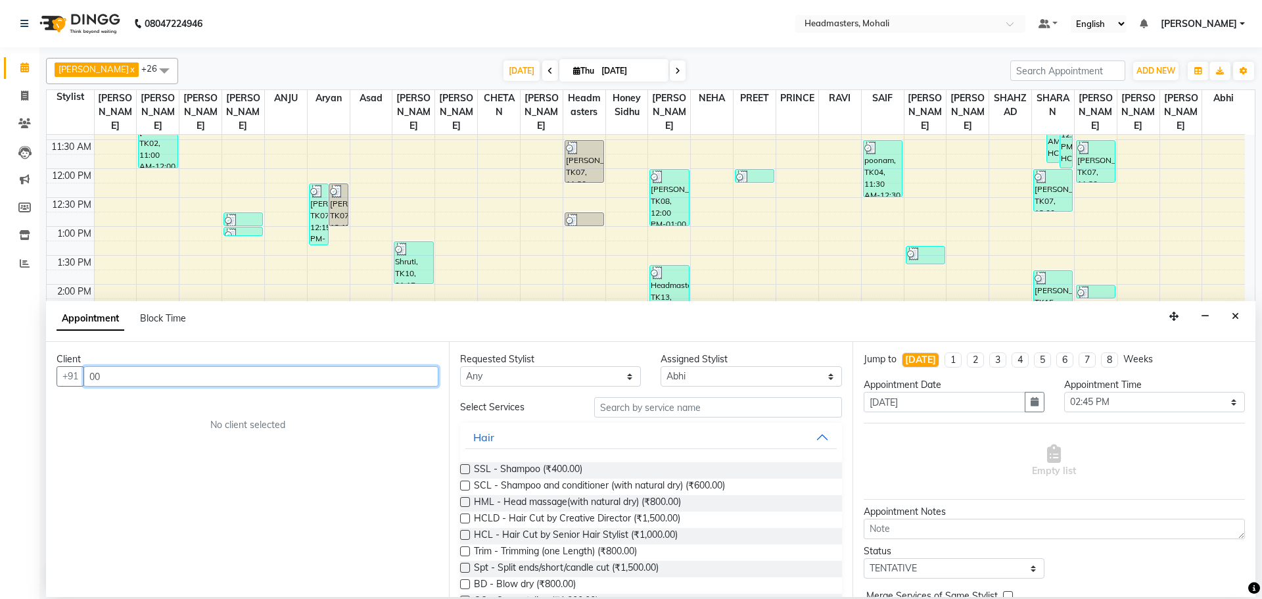
type input "0"
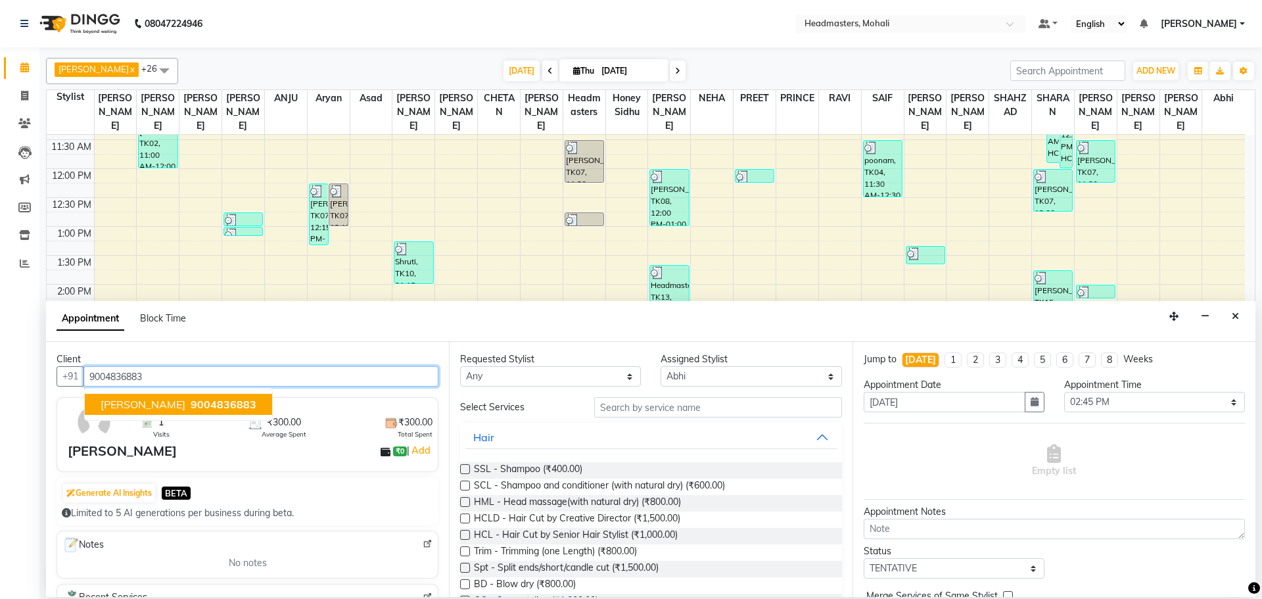
click at [188, 402] on ngb-highlight "9004836883" at bounding box center [222, 404] width 68 height 13
type input "9004836883"
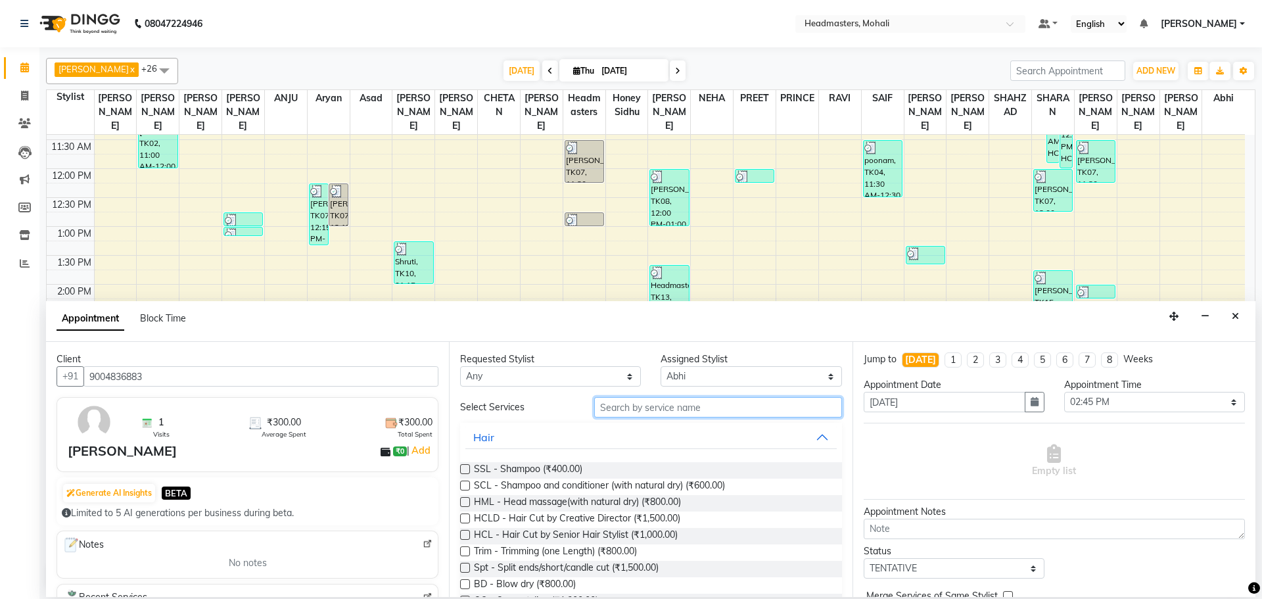
click at [683, 403] on input "text" at bounding box center [718, 407] width 248 height 20
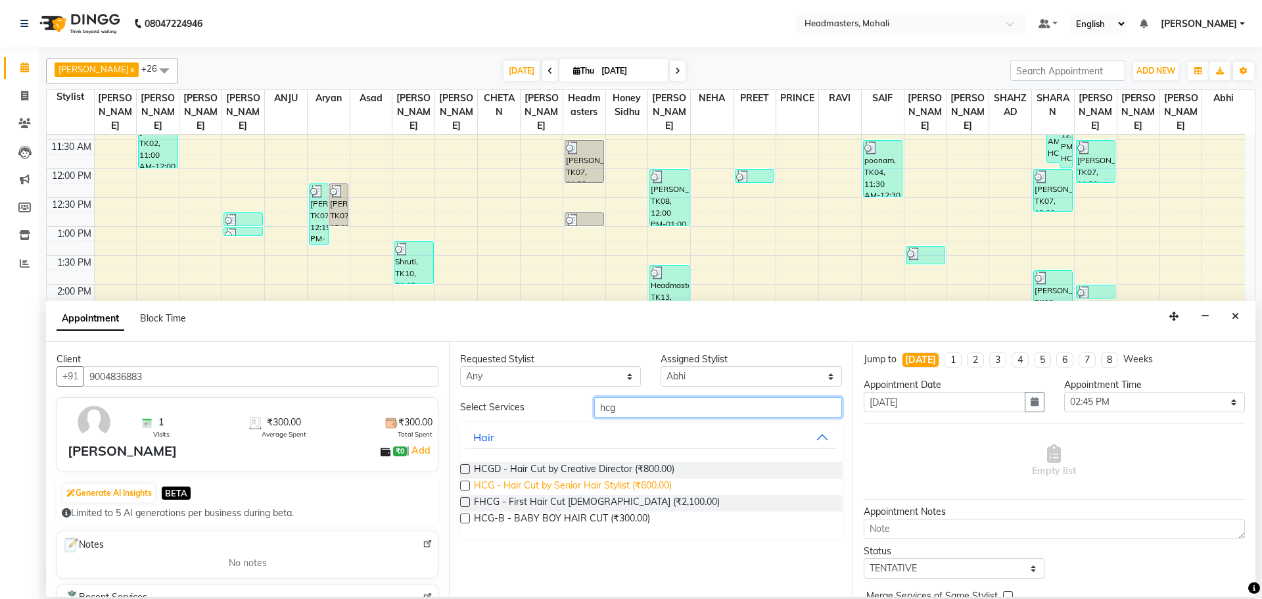
type input "hcg"
click at [653, 483] on span "HCG - Hair Cut by Senior Hair Stylist (₹600.00)" at bounding box center [573, 487] width 198 height 16
checkbox input "false"
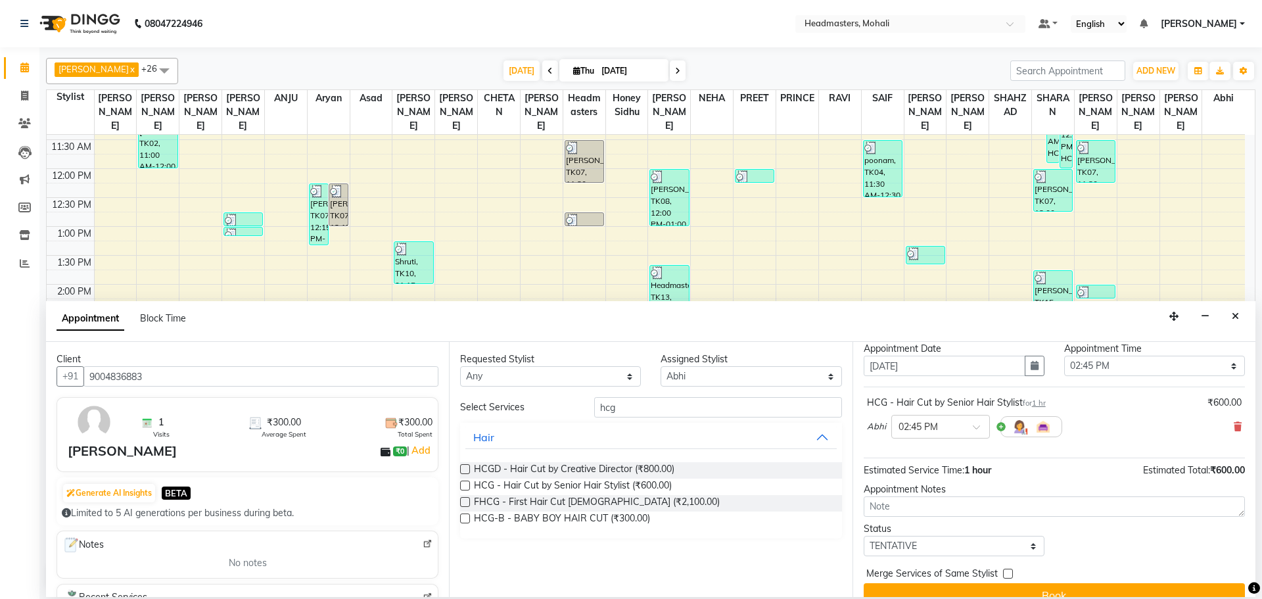
scroll to position [57, 0]
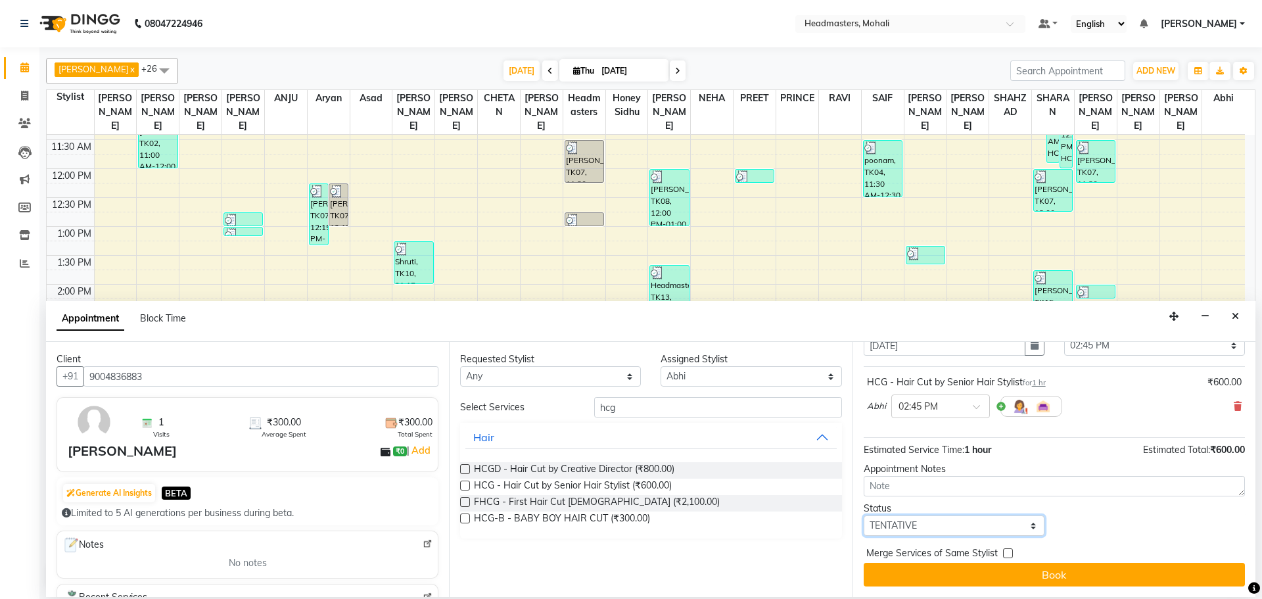
click at [876, 523] on select "Select TENTATIVE CONFIRM CHECK-IN UPCOMING" at bounding box center [954, 525] width 181 height 20
select select "confirm booking"
click at [864, 515] on select "Select TENTATIVE CONFIRM CHECK-IN UPCOMING" at bounding box center [954, 525] width 181 height 20
click at [1005, 554] on label at bounding box center [1008, 553] width 10 height 10
click at [1005, 554] on input "checkbox" at bounding box center [1007, 554] width 9 height 9
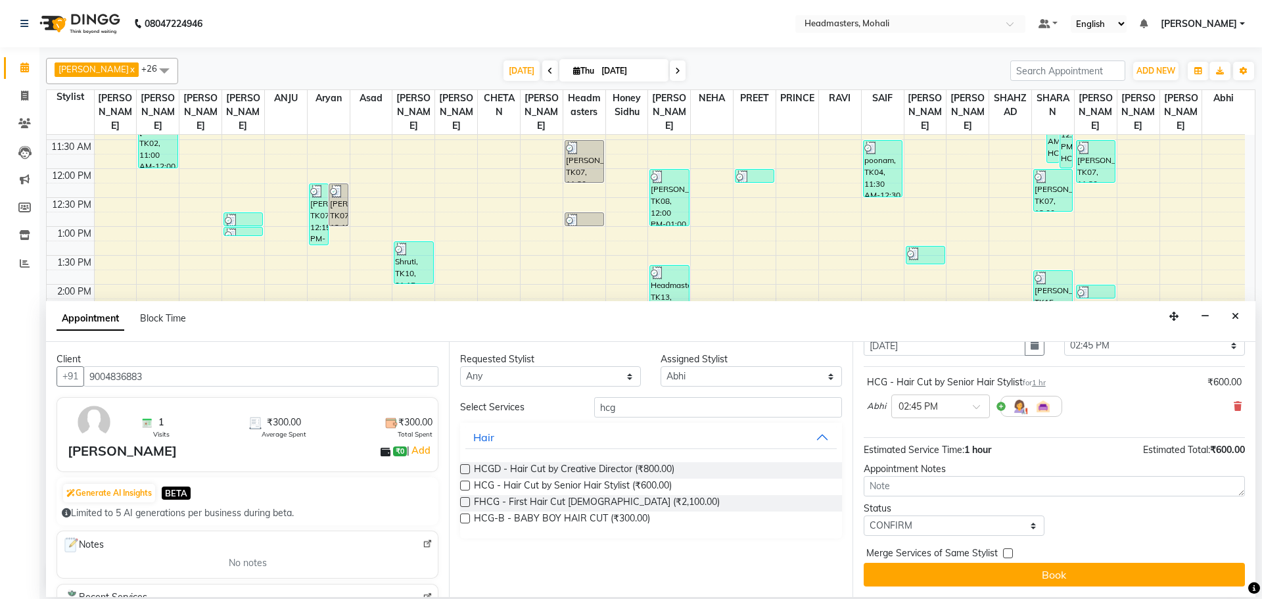
checkbox input "true"
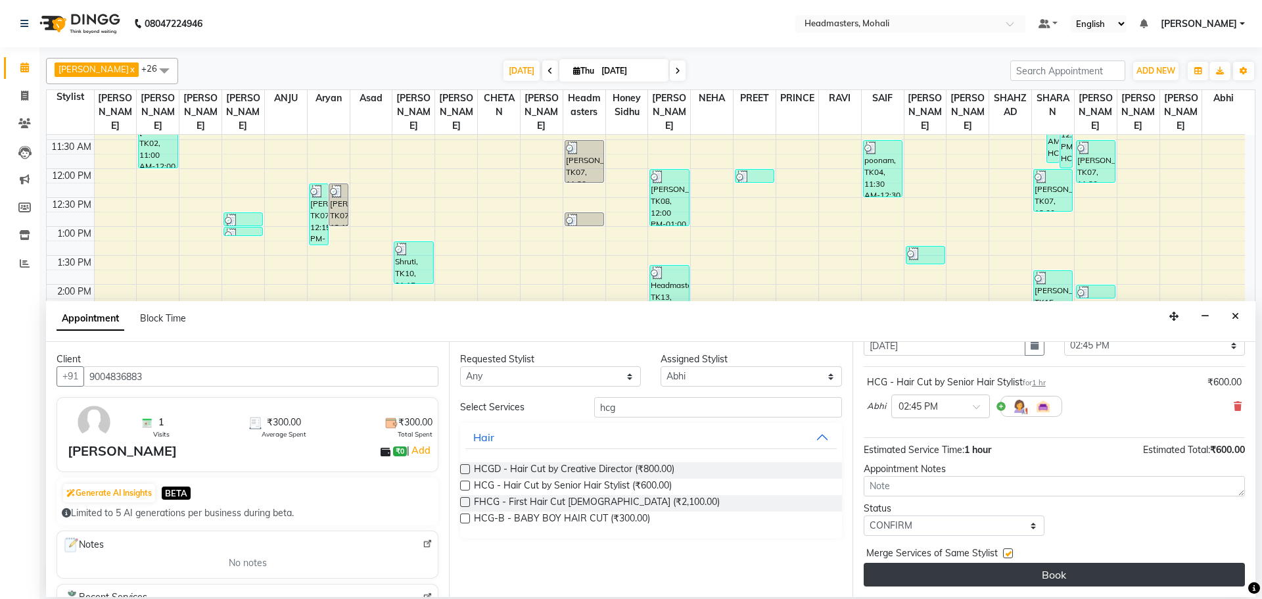
click at [1007, 567] on button "Book" at bounding box center [1054, 575] width 381 height 24
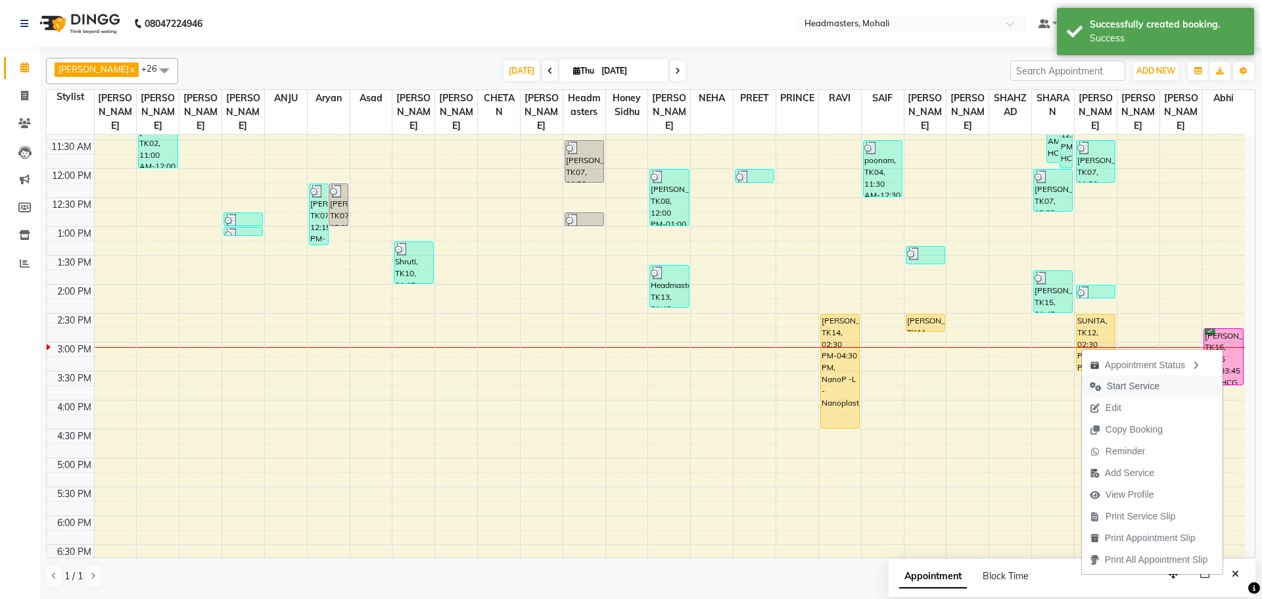
click at [1172, 386] on button "Start Service" at bounding box center [1152, 386] width 141 height 22
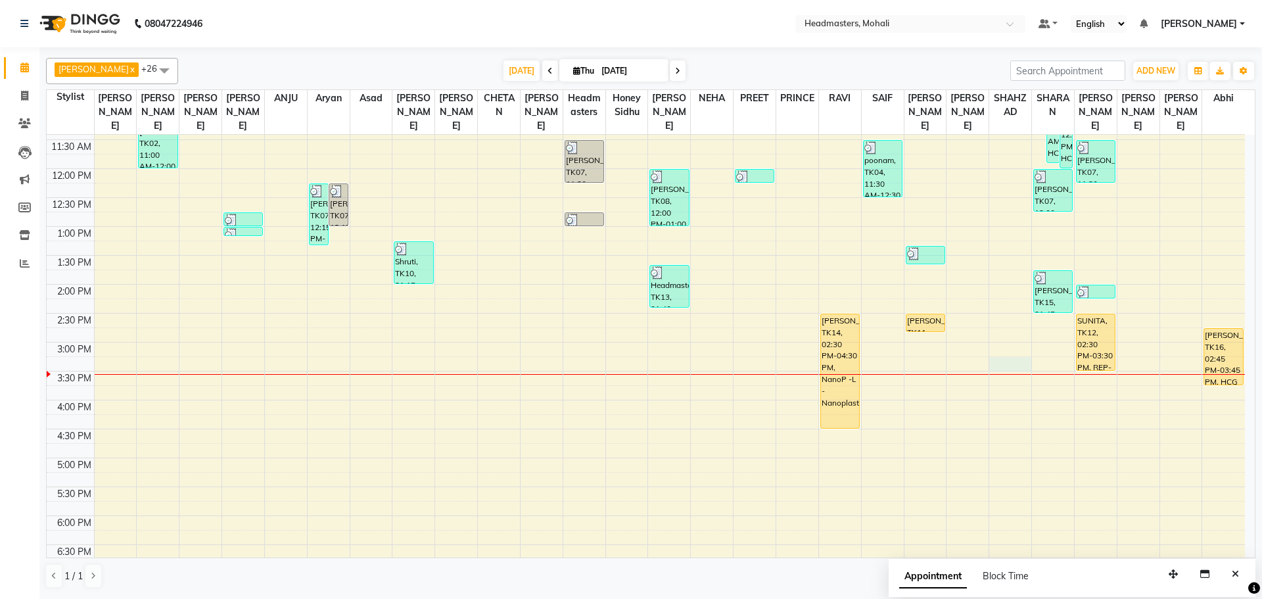
click at [1012, 350] on div "8:00 AM 8:30 AM 9:00 AM 9:30 AM 10:00 AM 10:30 AM 11:00 AM 11:30 AM 12:00 PM 12…" at bounding box center [646, 342] width 1199 height 809
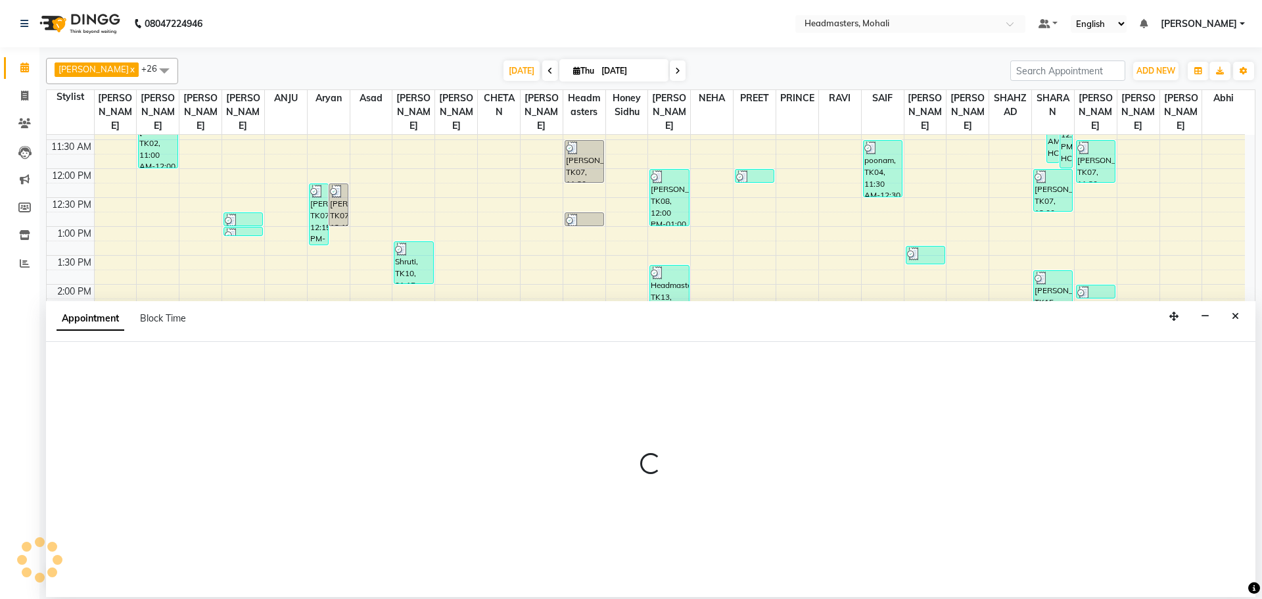
select select "51116"
select select "tentative"
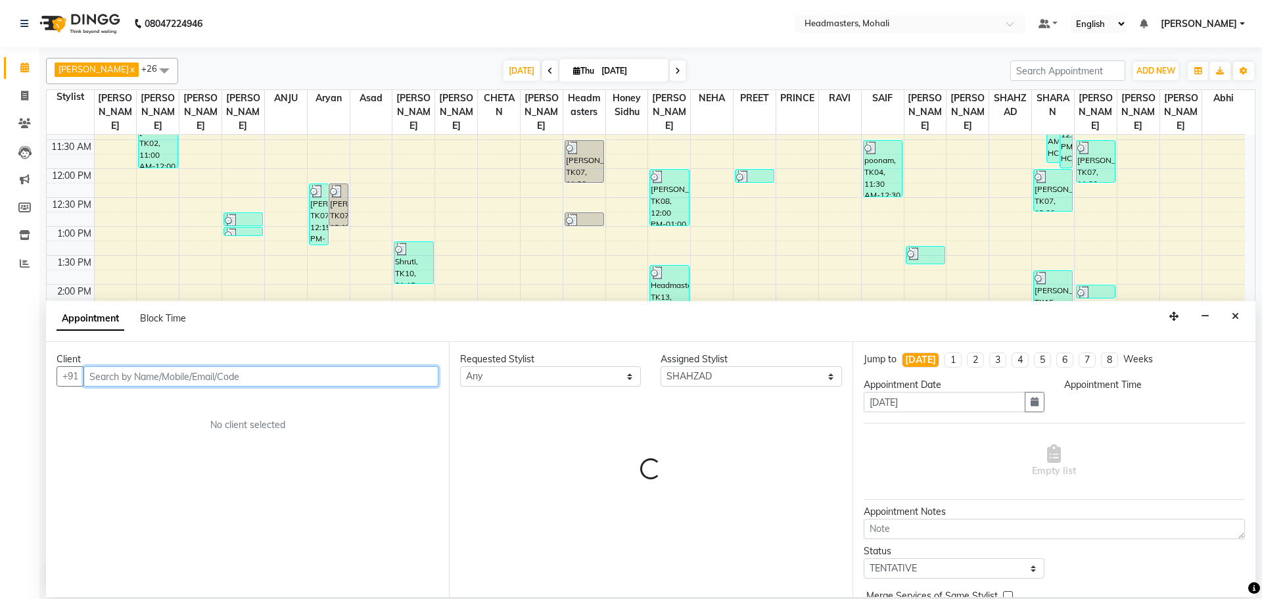
select select "915"
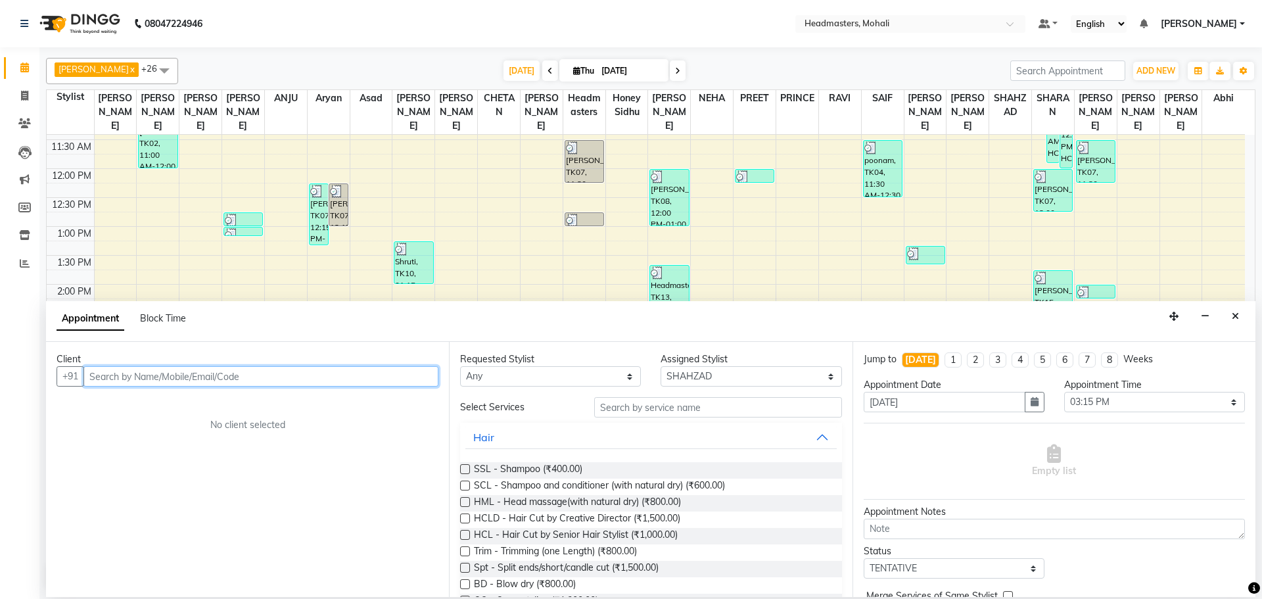
click at [252, 370] on input "text" at bounding box center [261, 376] width 355 height 20
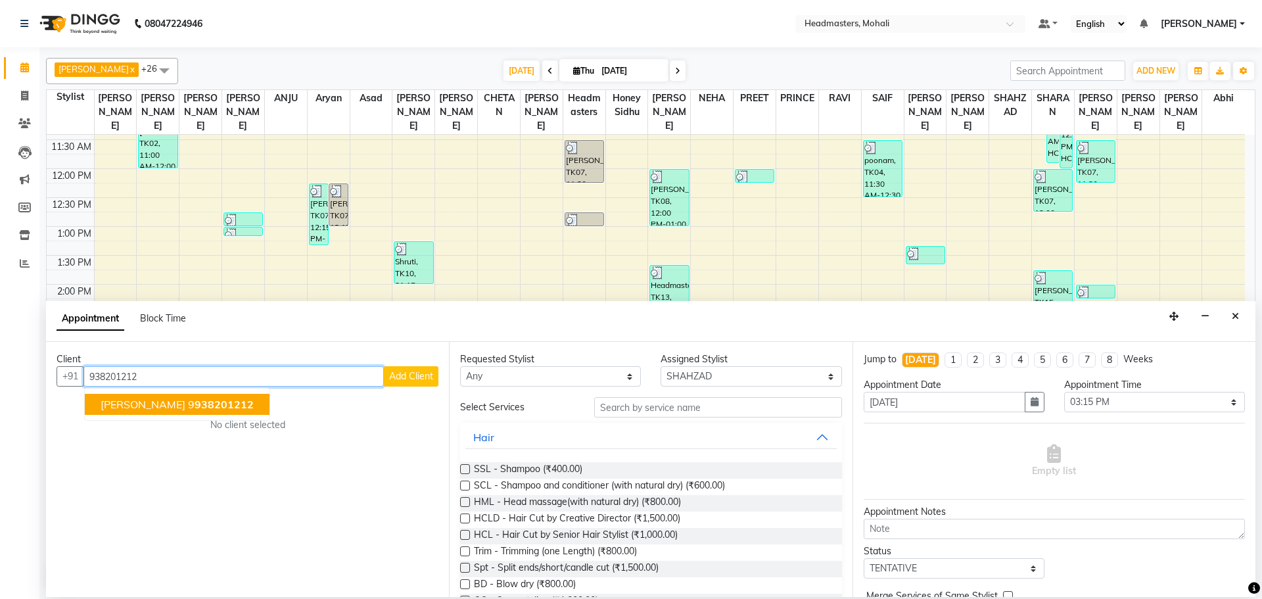
click at [188, 398] on ngb-highlight "9 938201212" at bounding box center [221, 404] width 66 height 13
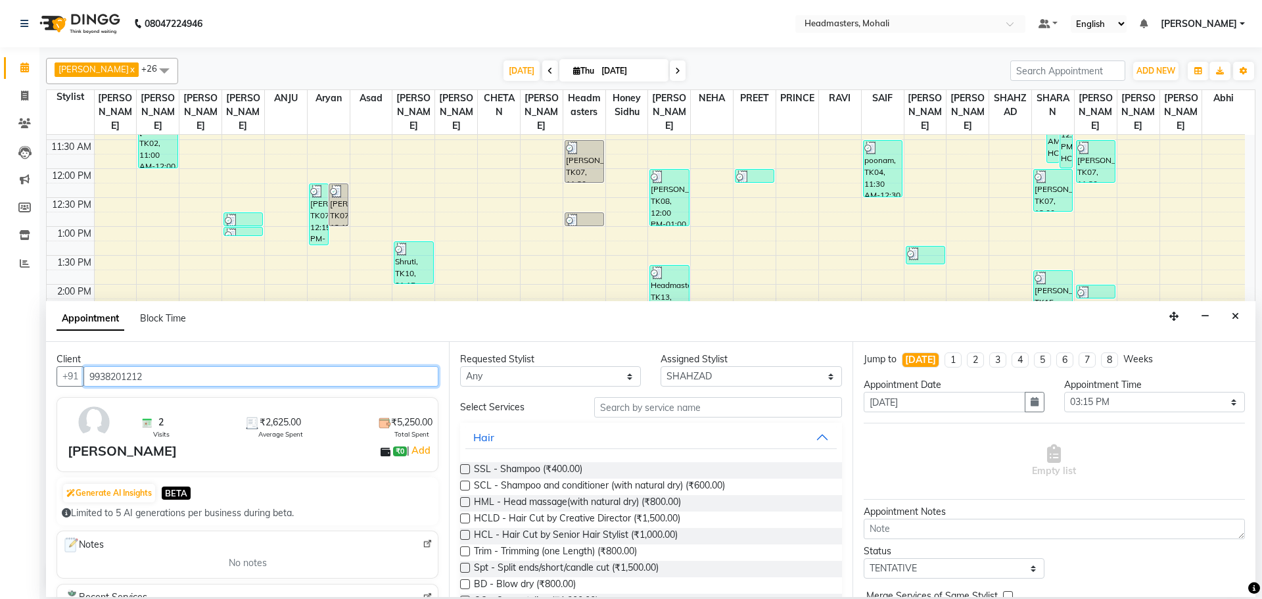
type input "9938201212"
click at [748, 374] on select "Select AARIF Aarif Ansari Abhi Ali ANJANA ANJU Arshdeep Aryan Asad Azam BALWIND…" at bounding box center [751, 376] width 181 height 20
select select "61208"
click at [661, 366] on select "Select AARIF Aarif Ansari Abhi Ali ANJANA ANJU Arshdeep Aryan Asad Azam BALWIND…" at bounding box center [751, 376] width 181 height 20
click at [697, 408] on input "text" at bounding box center [718, 407] width 248 height 20
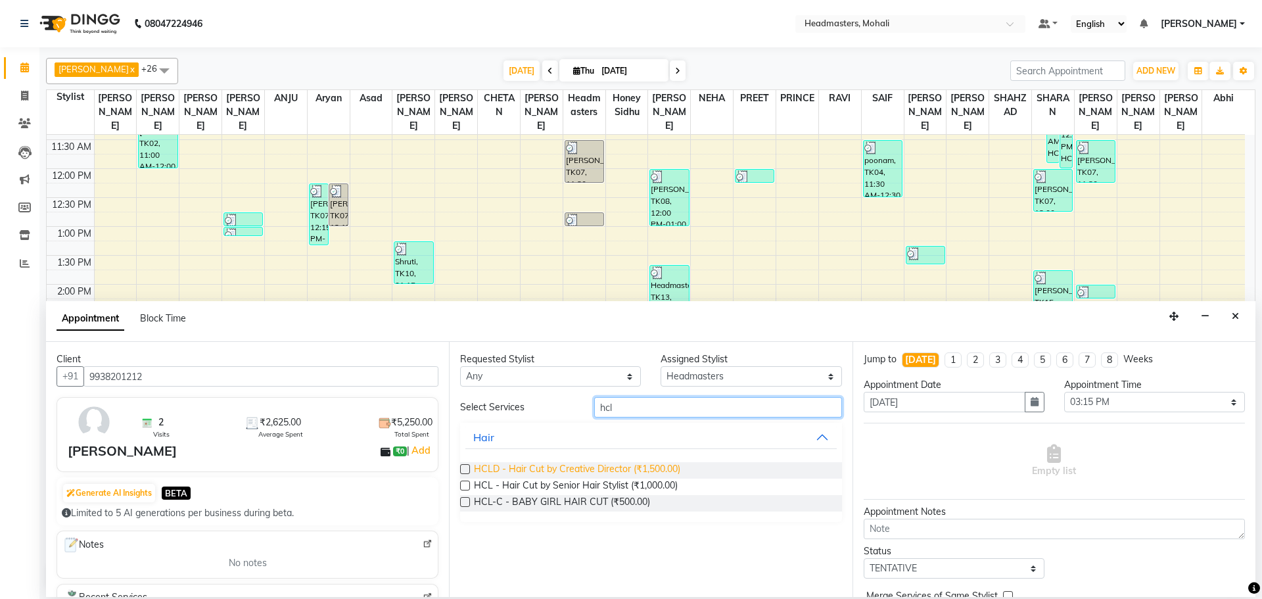
type input "hcl"
click at [666, 475] on span "HCLD - Hair Cut by Creative Director (₹1,500.00)" at bounding box center [577, 470] width 206 height 16
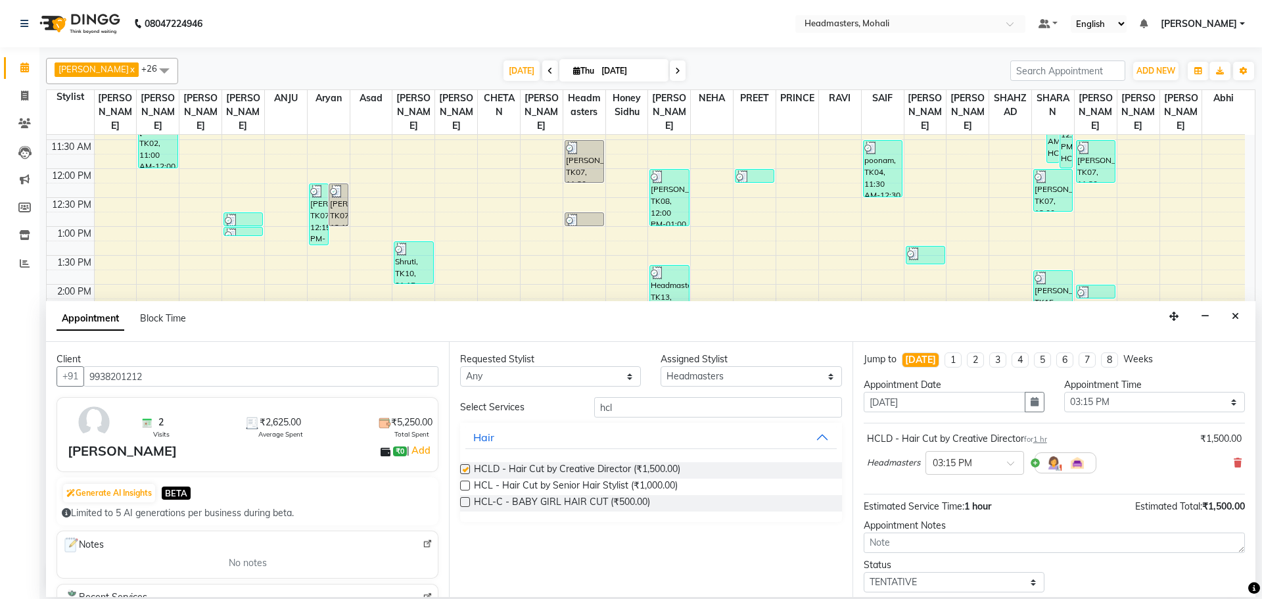
checkbox input "false"
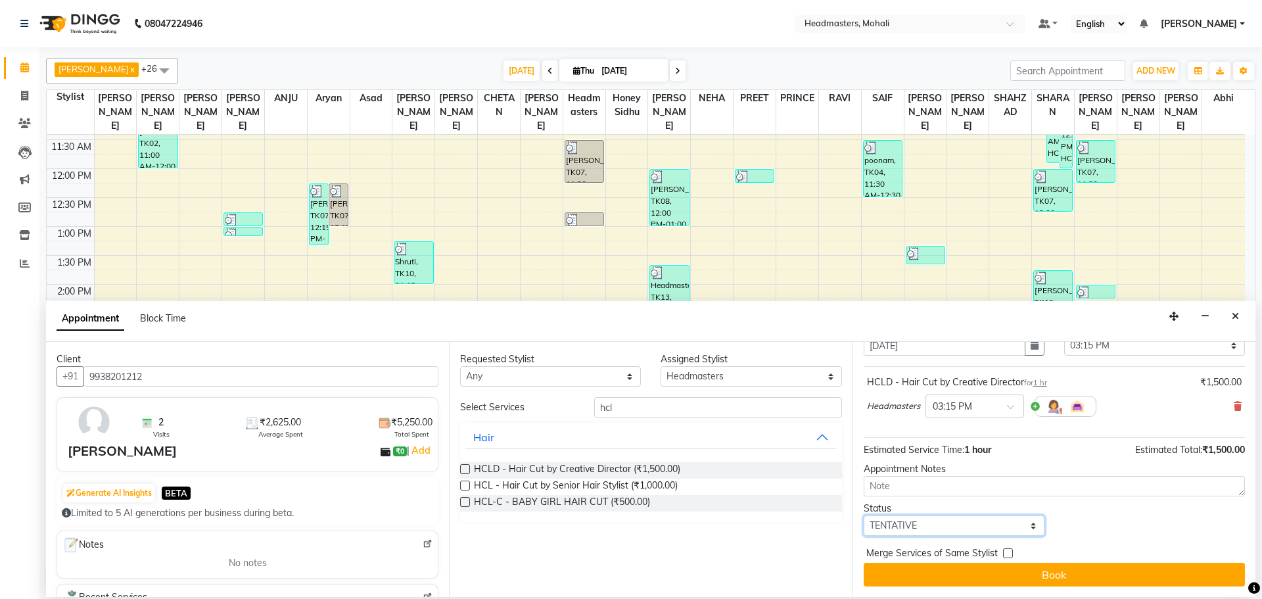
click at [908, 524] on select "Select TENTATIVE CONFIRM CHECK-IN UPCOMING" at bounding box center [954, 525] width 181 height 20
select select "confirm booking"
click at [864, 515] on select "Select TENTATIVE CONFIRM CHECK-IN UPCOMING" at bounding box center [954, 525] width 181 height 20
drag, startPoint x: 1006, startPoint y: 553, endPoint x: 1030, endPoint y: 561, distance: 25.2
click at [1007, 554] on label at bounding box center [1008, 553] width 10 height 10
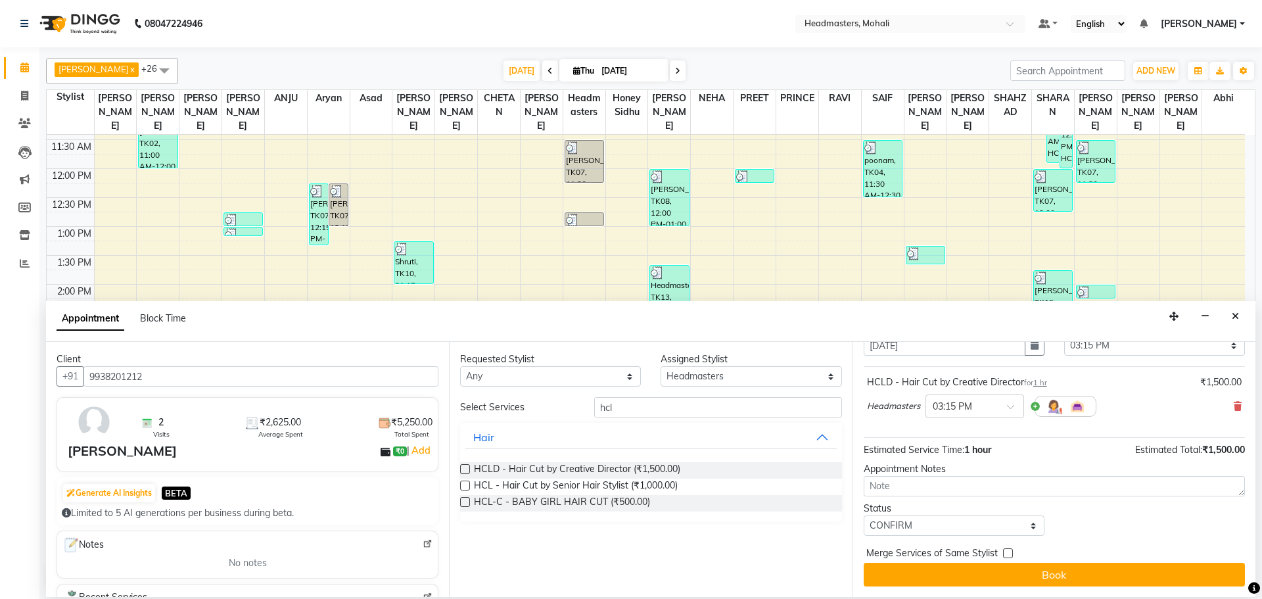
click at [1007, 554] on input "checkbox" at bounding box center [1007, 554] width 9 height 9
checkbox input "true"
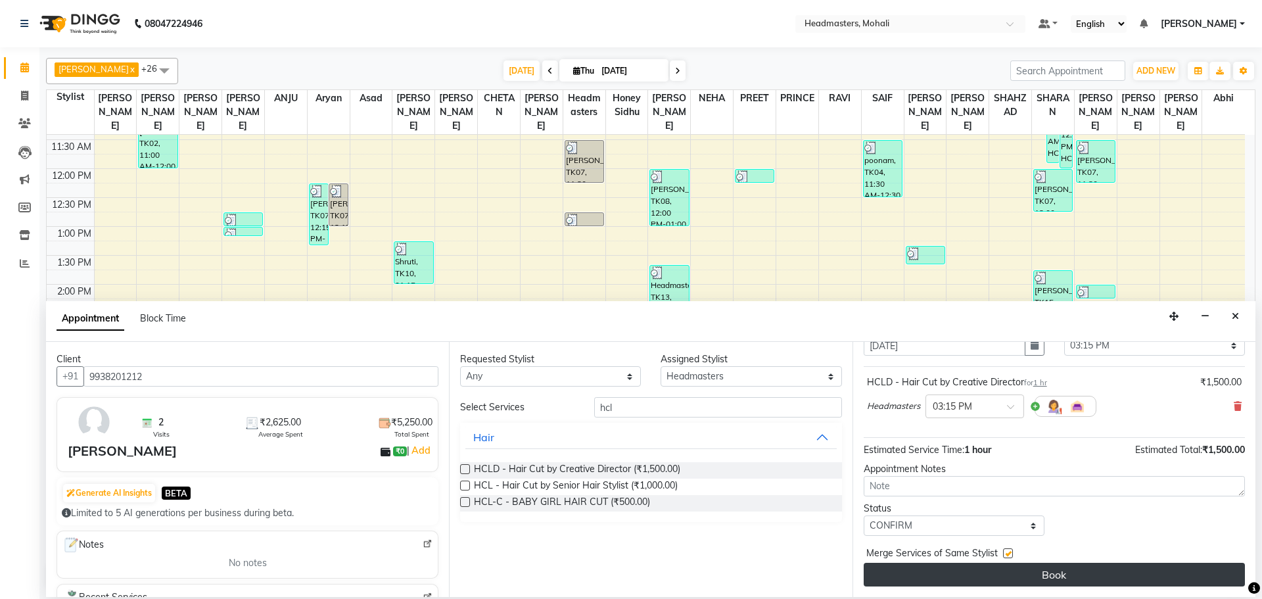
click at [1036, 571] on button "Book" at bounding box center [1054, 575] width 381 height 24
